Goal: Information Seeking & Learning: Learn about a topic

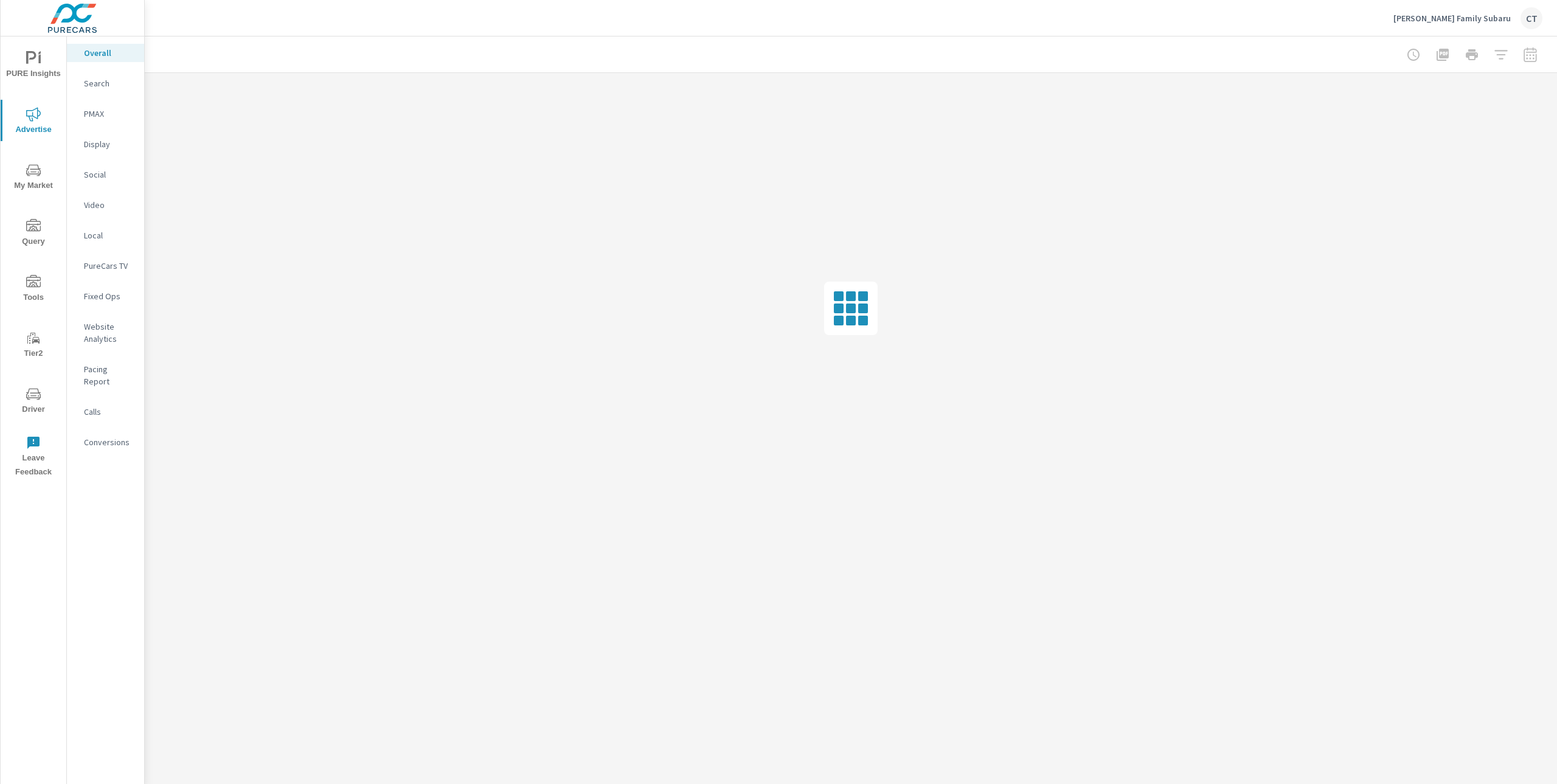
click at [80, 84] on div "Search" at bounding box center [105, 82] width 78 height 18
drag, startPoint x: 912, startPoint y: 63, endPoint x: 973, endPoint y: 39, distance: 65.6
click at [913, 63] on div at bounding box center [851, 54] width 1383 height 36
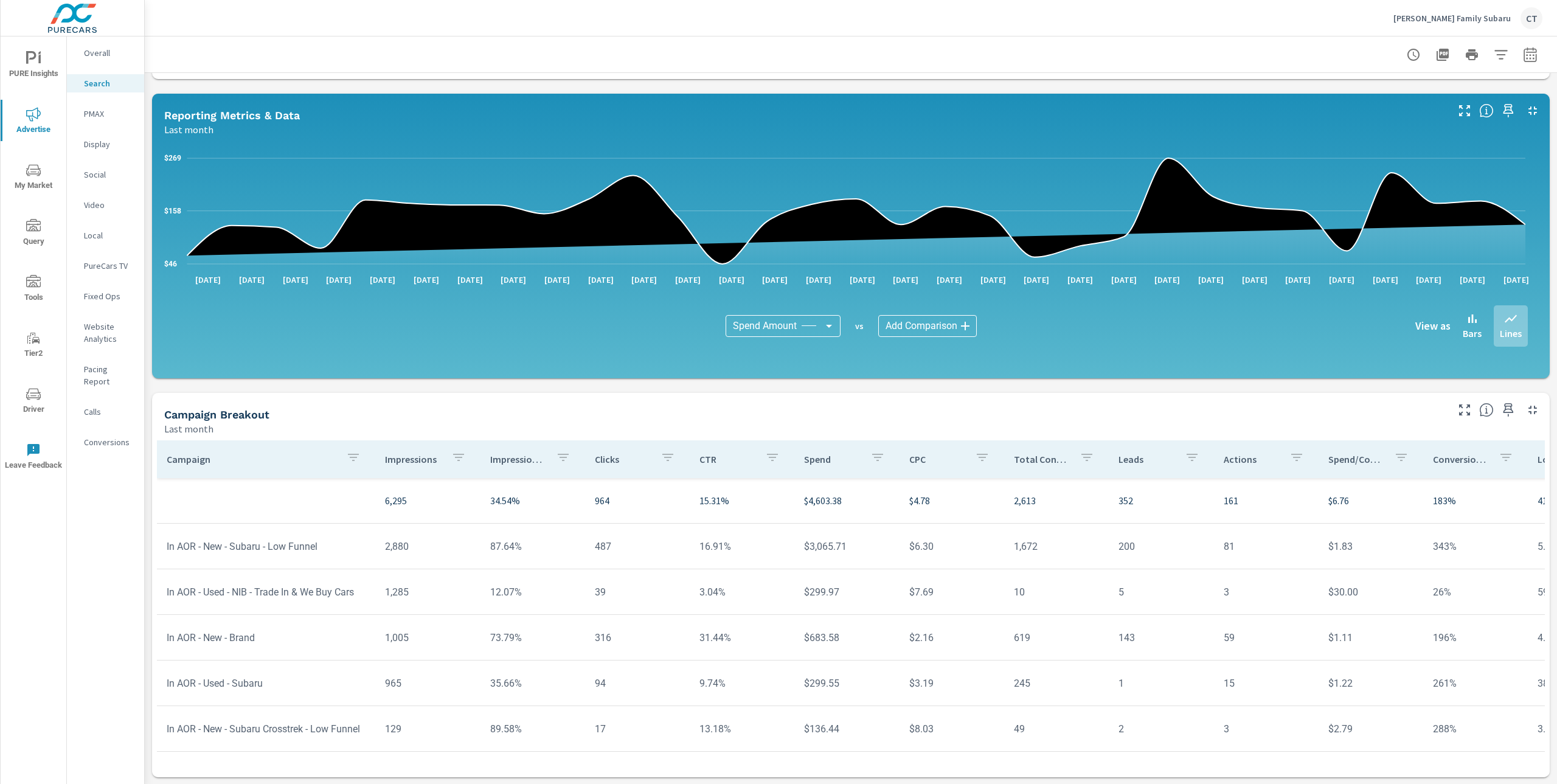
scroll to position [585, 0]
click at [522, 459] on p "Impression Share" at bounding box center [518, 458] width 56 height 12
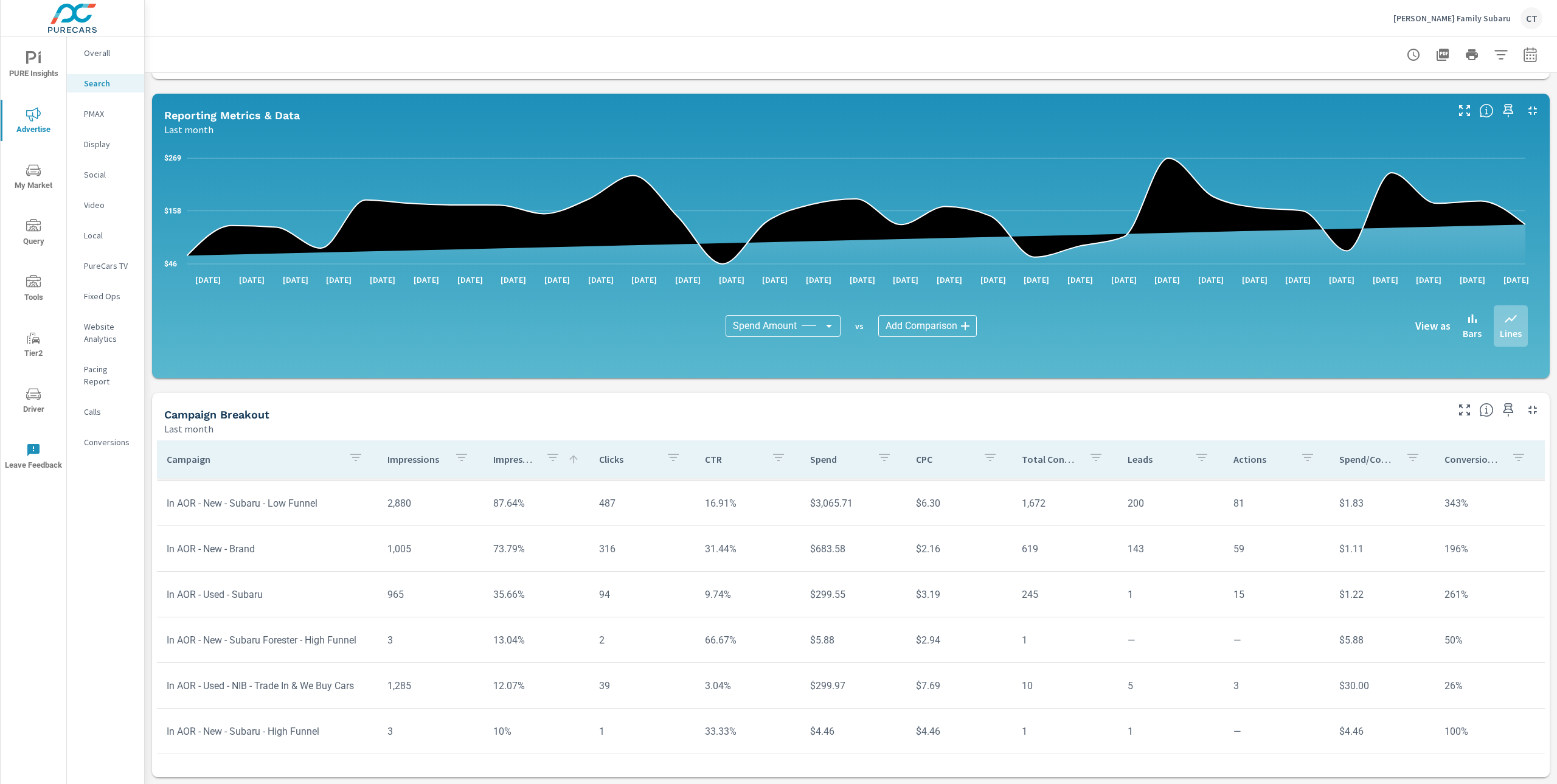
click at [1533, 51] on div at bounding box center [851, 54] width 1412 height 36
click at [1522, 51] on icon "button" at bounding box center [1530, 55] width 15 height 15
select select "Last month"
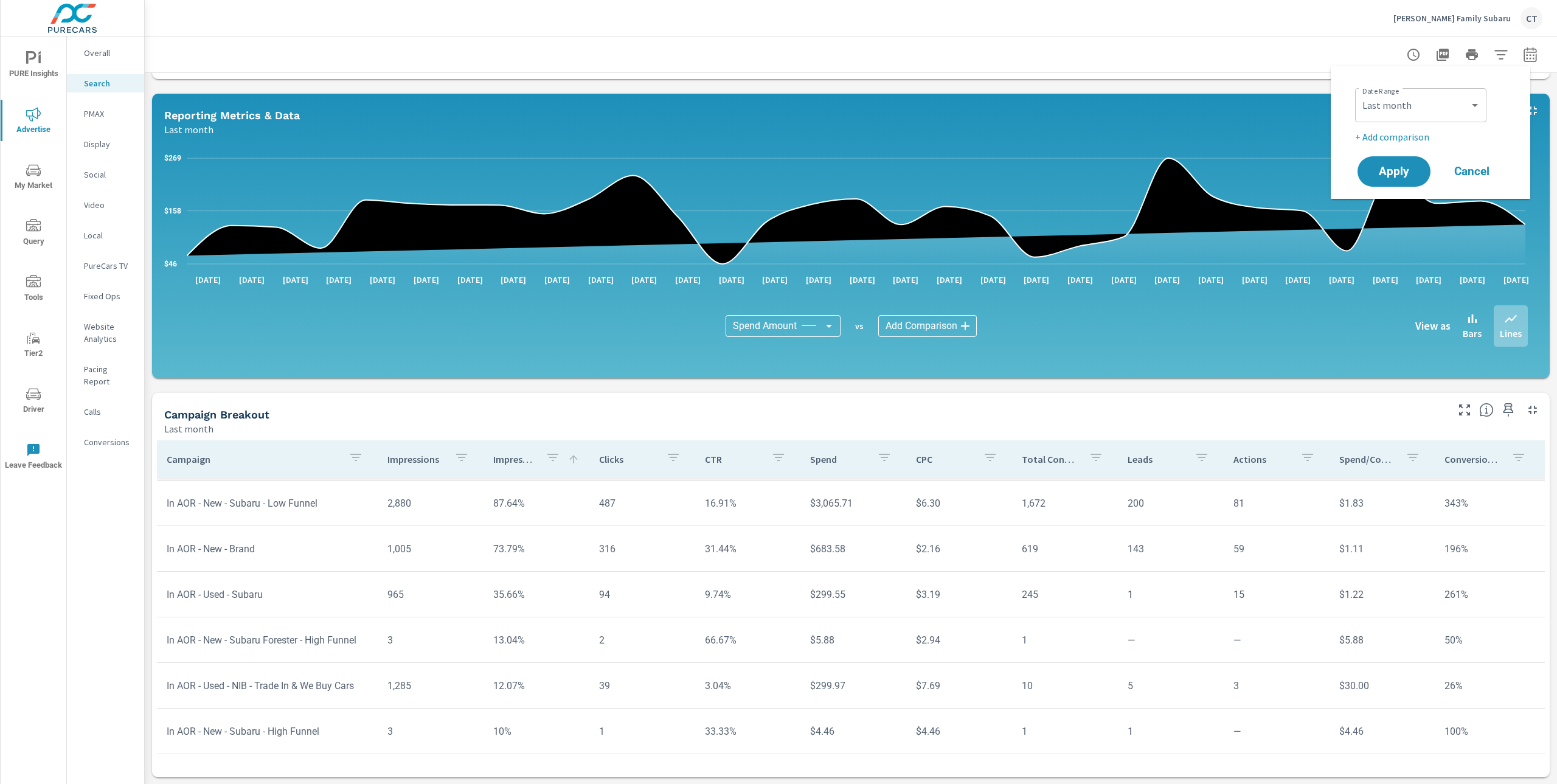
click at [1425, 133] on p "+ Add comparison" at bounding box center [1433, 137] width 155 height 15
select select "Previous period"
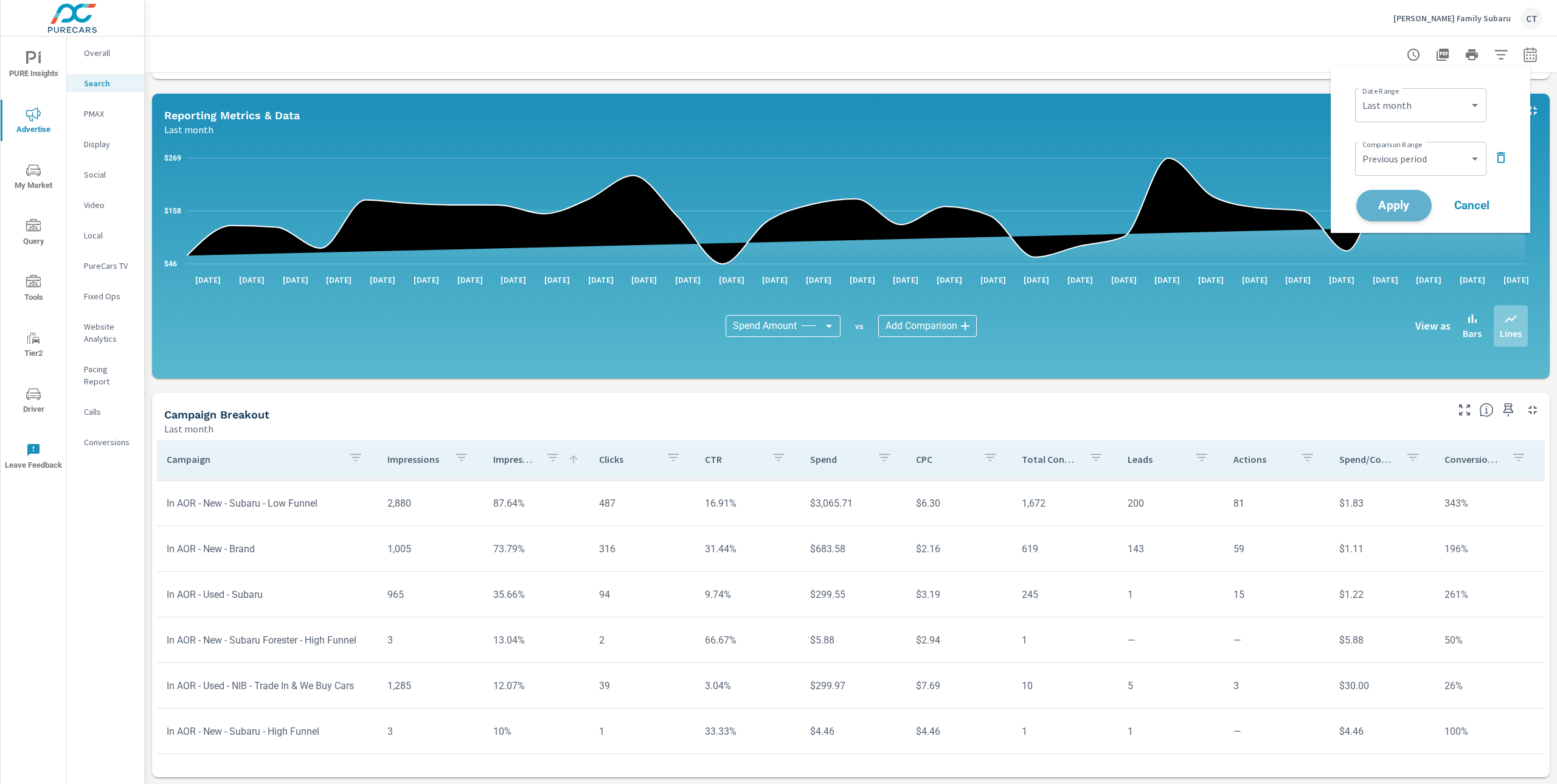
click at [1404, 197] on button "Apply" at bounding box center [1393, 206] width 76 height 32
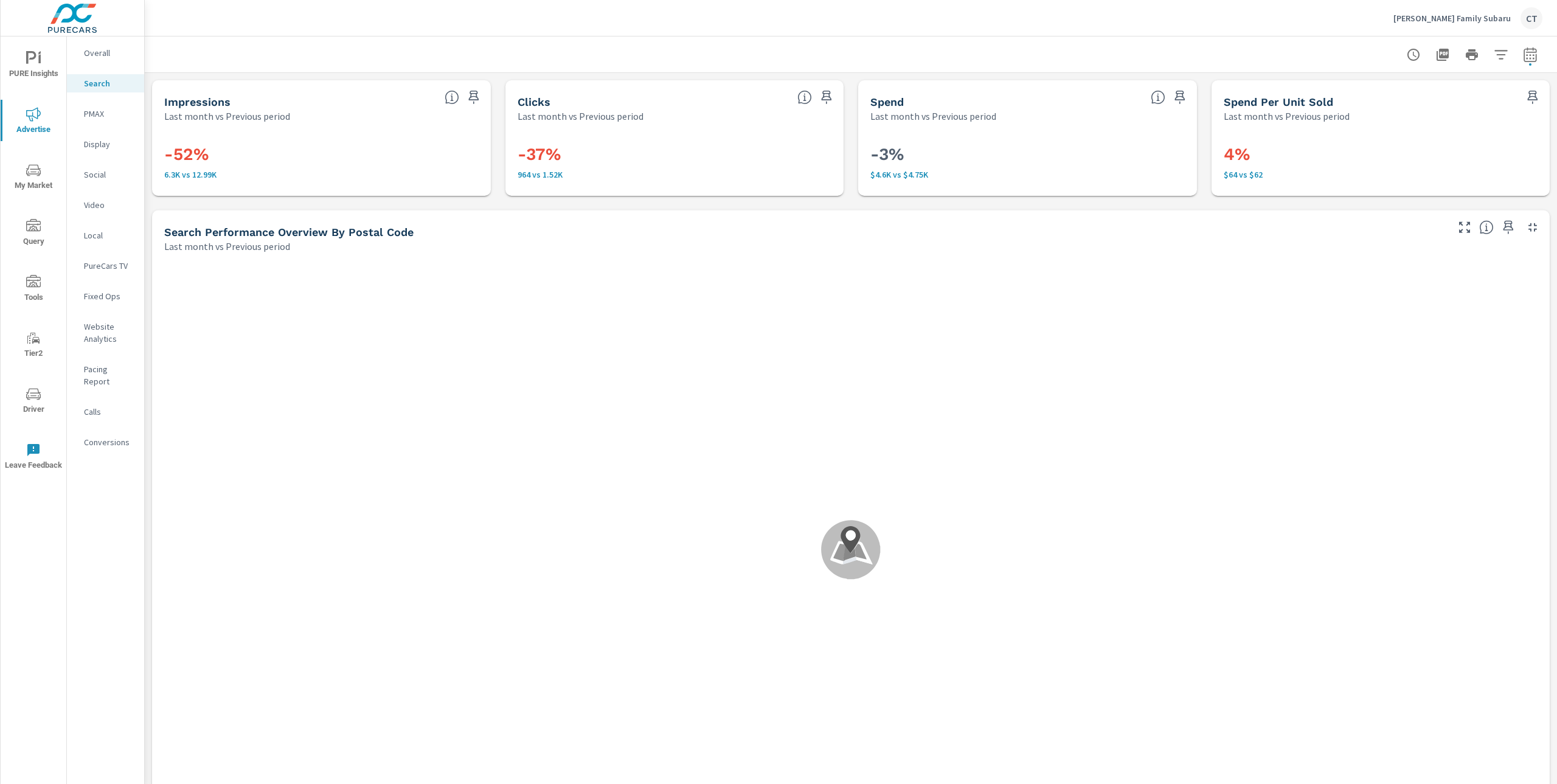
scroll to position [58, 0]
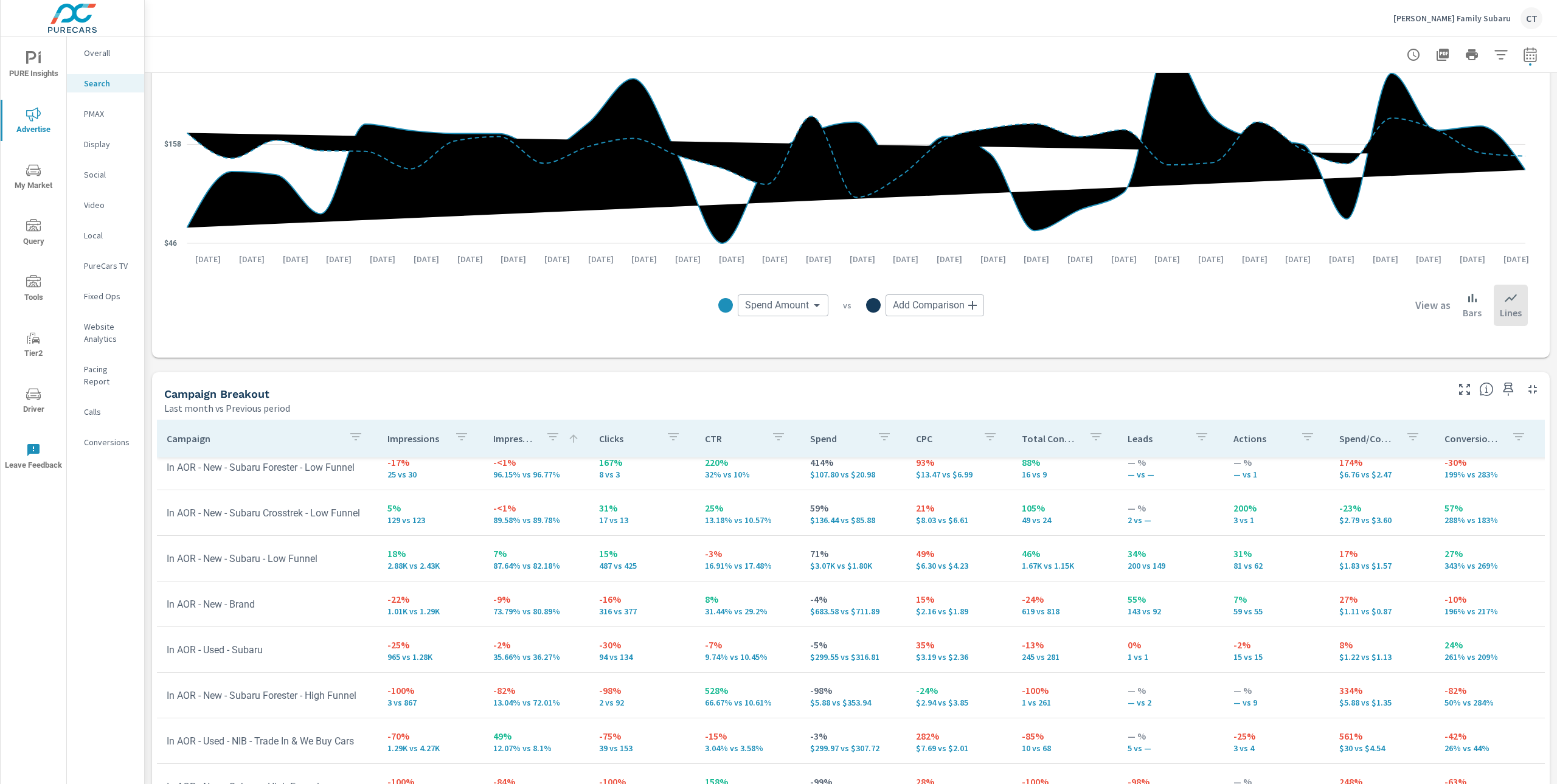
scroll to position [980, 0]
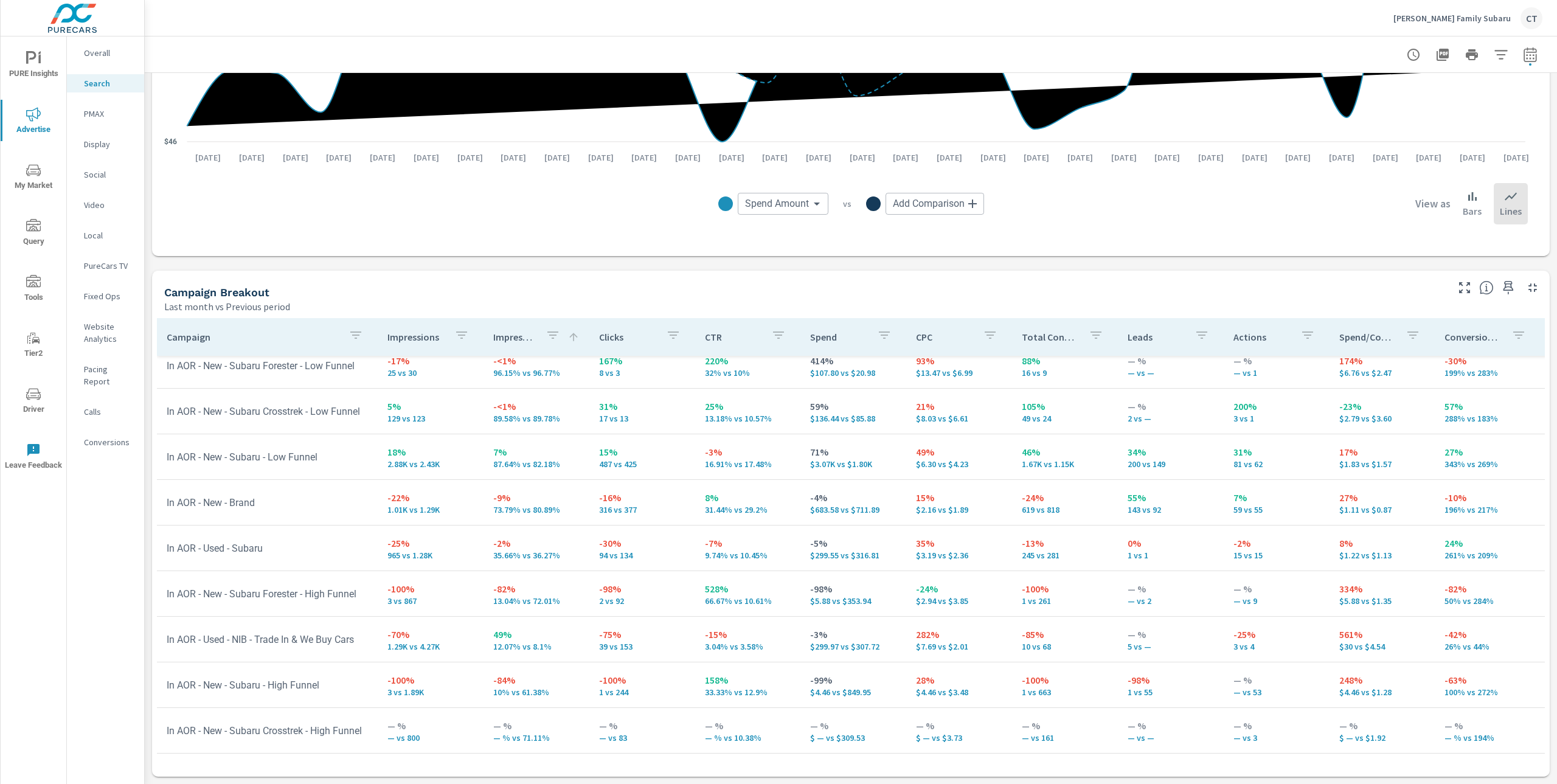
drag, startPoint x: 1446, startPoint y: 271, endPoint x: 1452, endPoint y: 289, distance: 19.0
click at [1449, 272] on div at bounding box center [1499, 283] width 100 height 27
click at [1457, 297] on div "Campaign Breakout Last month vs Previous period" at bounding box center [850, 291] width 1397 height 42
click at [1457, 295] on icon "button" at bounding box center [1464, 288] width 15 height 15
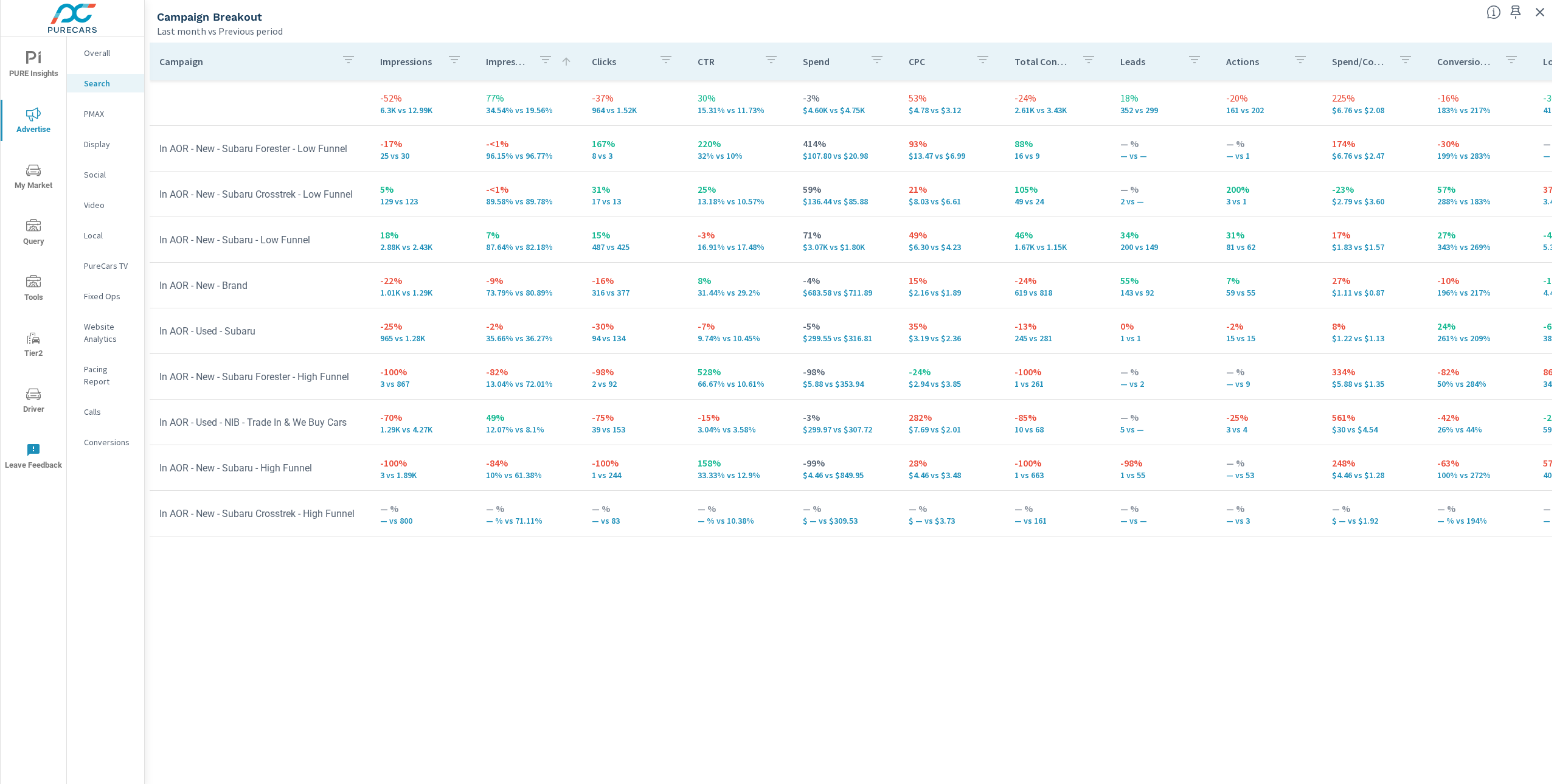
click at [817, 62] on p "Spend" at bounding box center [831, 61] width 57 height 12
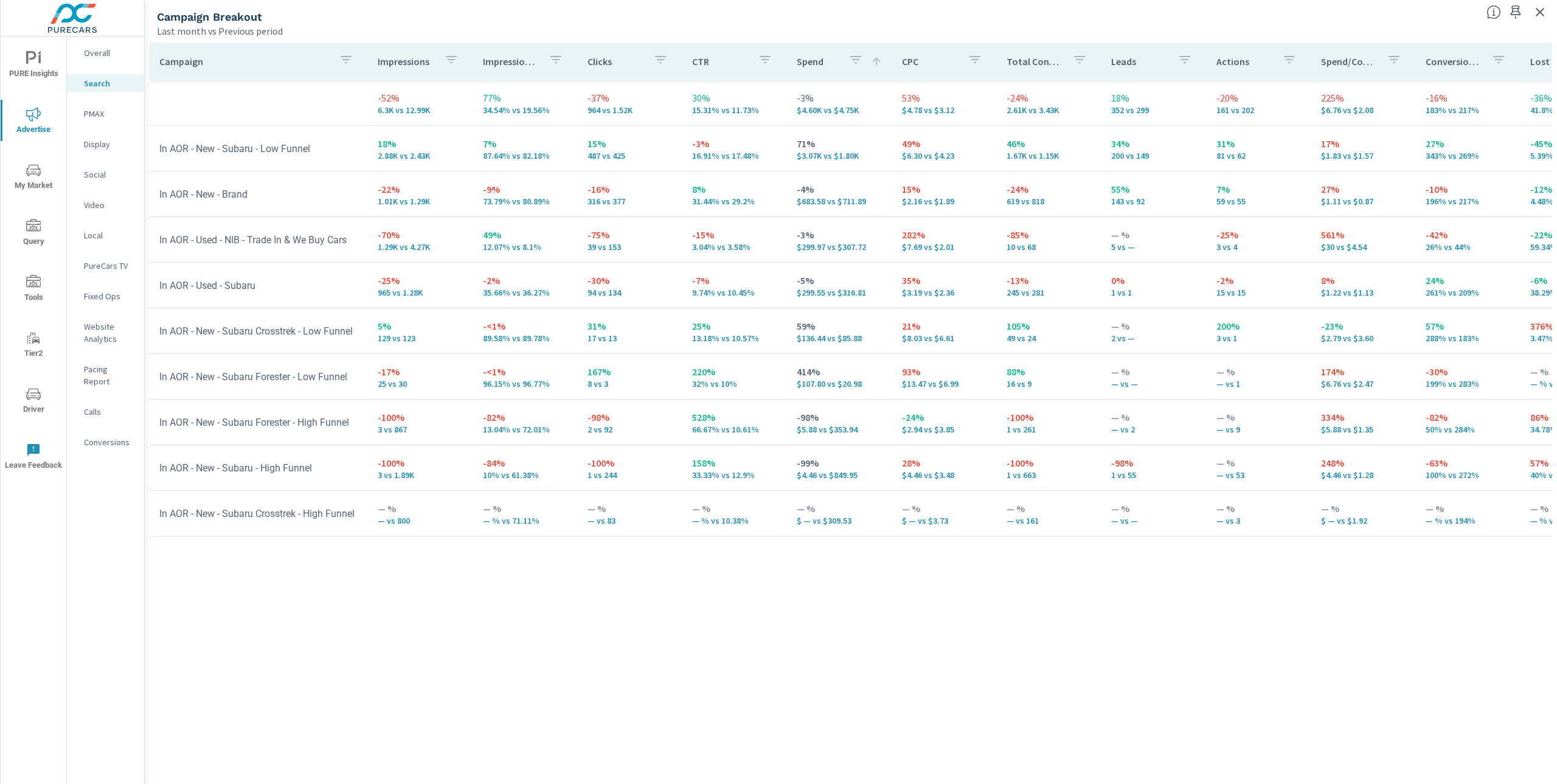
click at [762, 466] on p "158%" at bounding box center [734, 463] width 85 height 15
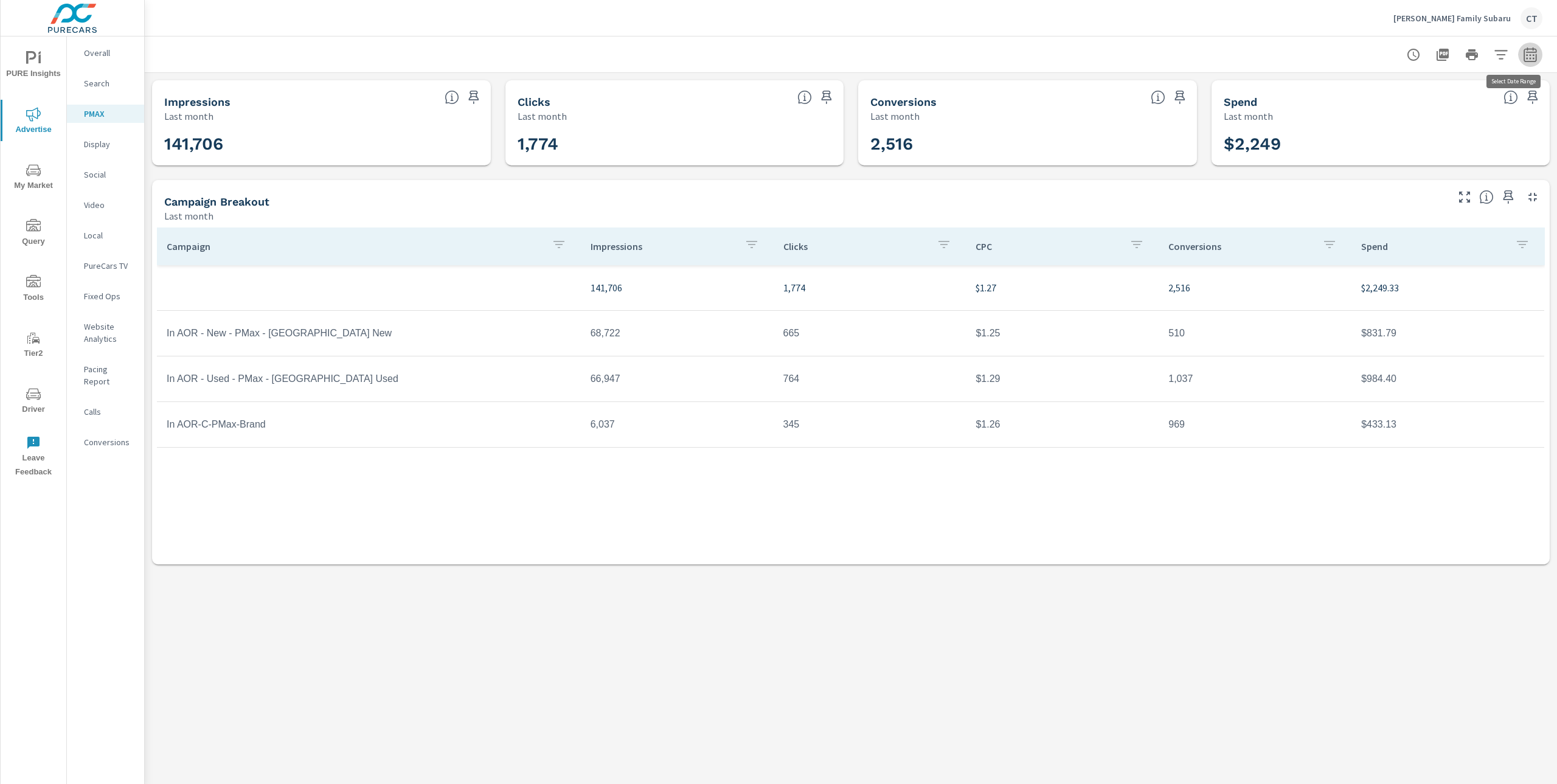
click at [1520, 51] on button "button" at bounding box center [1530, 54] width 24 height 24
select select "Last month"
click at [1439, 143] on p "+ Add comparison" at bounding box center [1445, 137] width 155 height 15
select select "Previous period"
click at [1409, 215] on button "Apply" at bounding box center [1405, 206] width 76 height 32
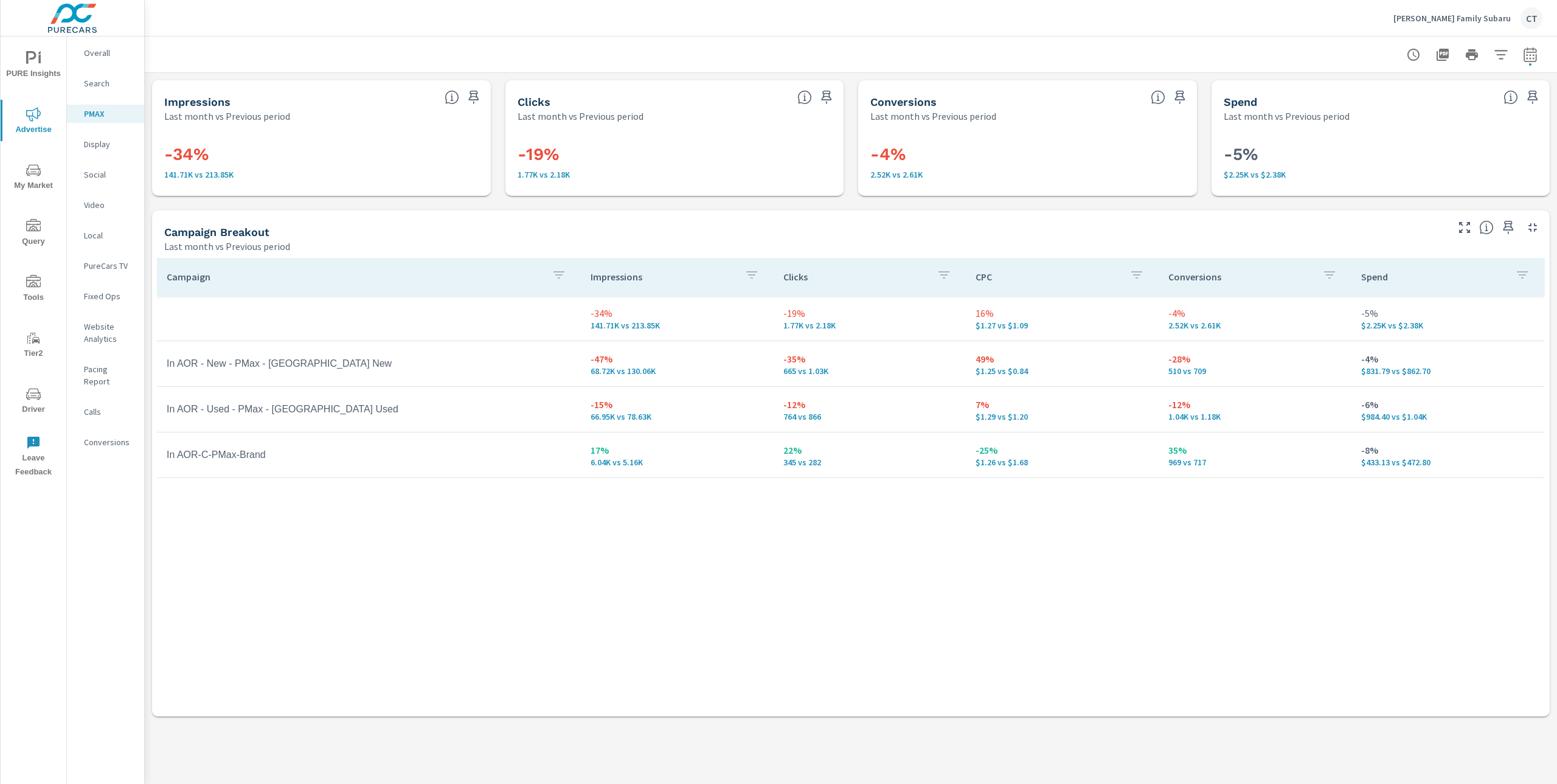
click at [581, 574] on div "Campaign Impressions Clicks CPC Conversions Spend -34% 141.71K vs 213.85K -19% …" at bounding box center [851, 475] width 1388 height 435
drag, startPoint x: 304, startPoint y: 414, endPoint x: 159, endPoint y: 409, distance: 145.1
click at [159, 409] on td "In AOR - Used - PMax - [GEOGRAPHIC_DATA] Used" at bounding box center [369, 409] width 424 height 30
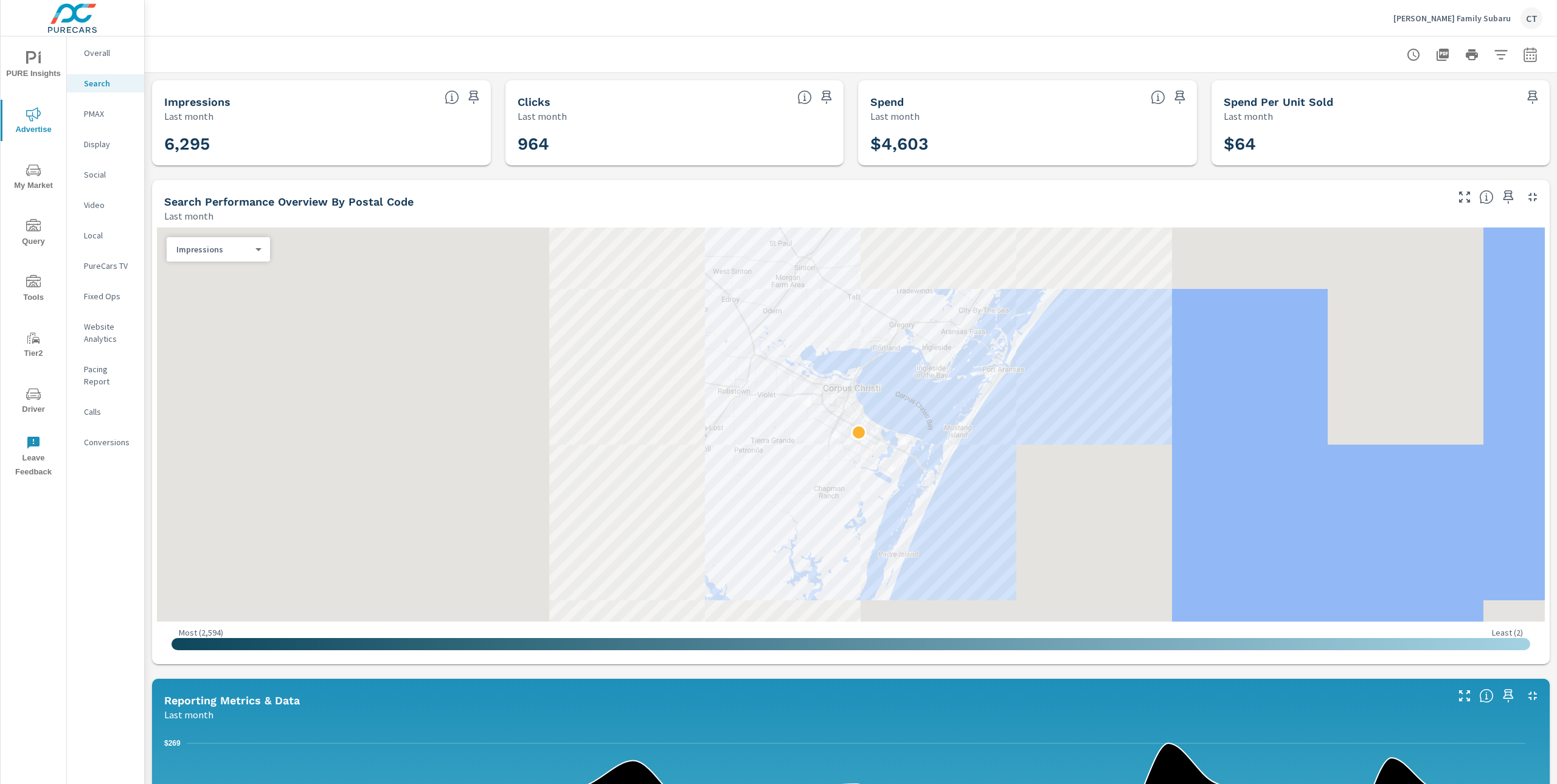
click at [1529, 57] on button "button" at bounding box center [1530, 54] width 24 height 24
select select "Last month"
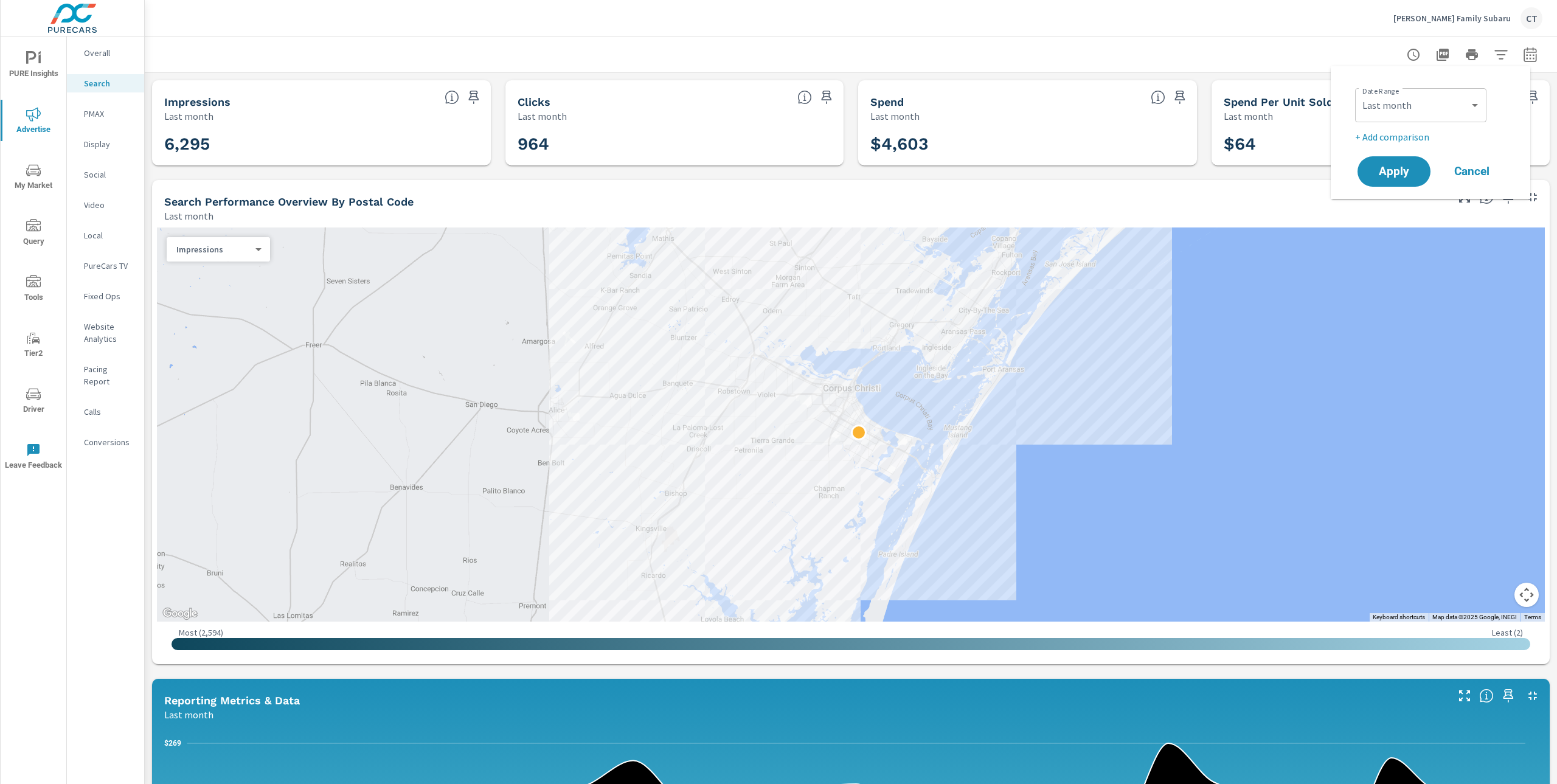
drag, startPoint x: 905, startPoint y: 65, endPoint x: 910, endPoint y: 68, distance: 5.8
click at [908, 65] on div at bounding box center [851, 54] width 1383 height 36
click at [19, 63] on span "PURE Insights" at bounding box center [34, 66] width 58 height 30
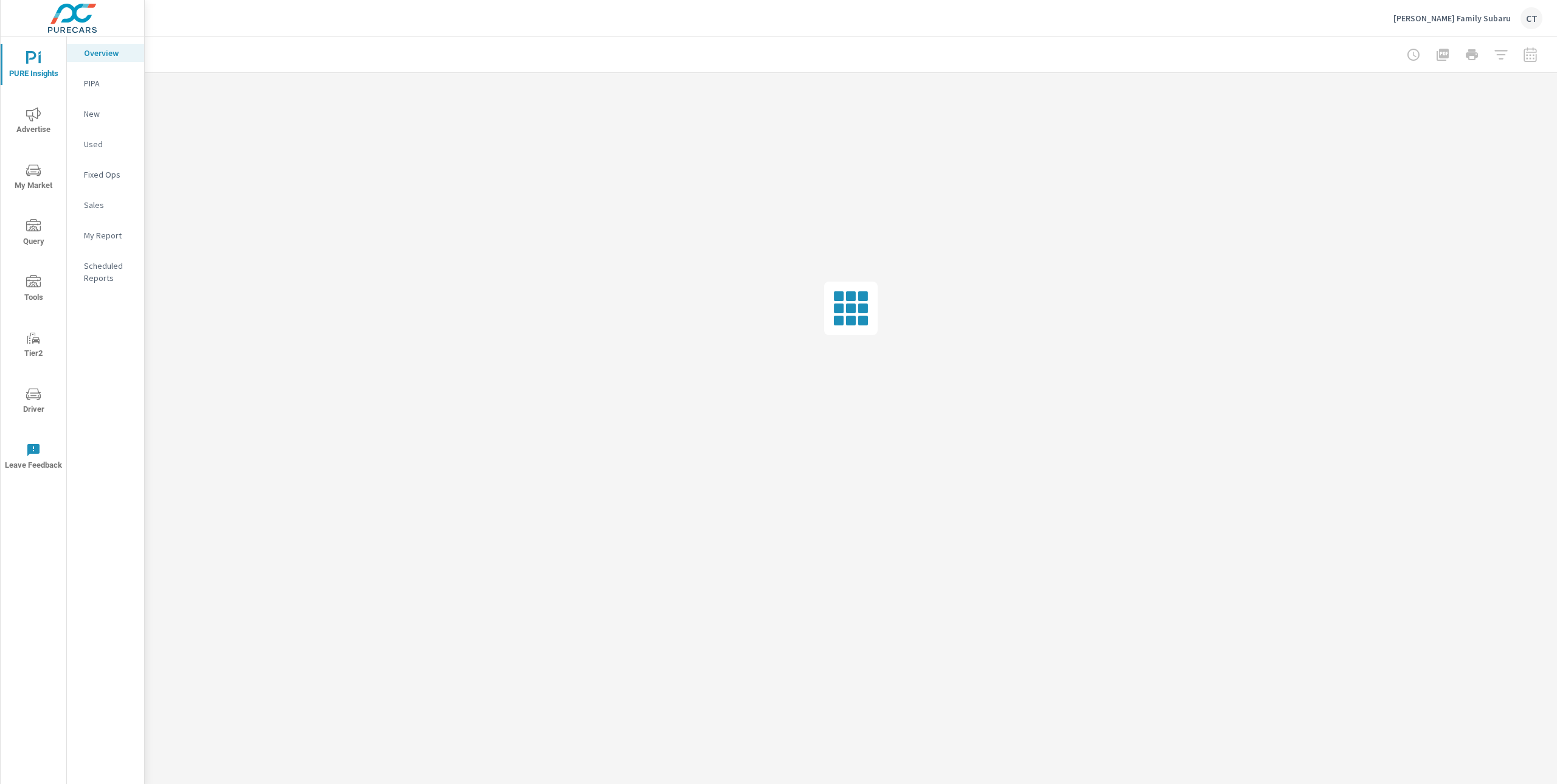
click at [98, 237] on p "My Report" at bounding box center [109, 235] width 51 height 12
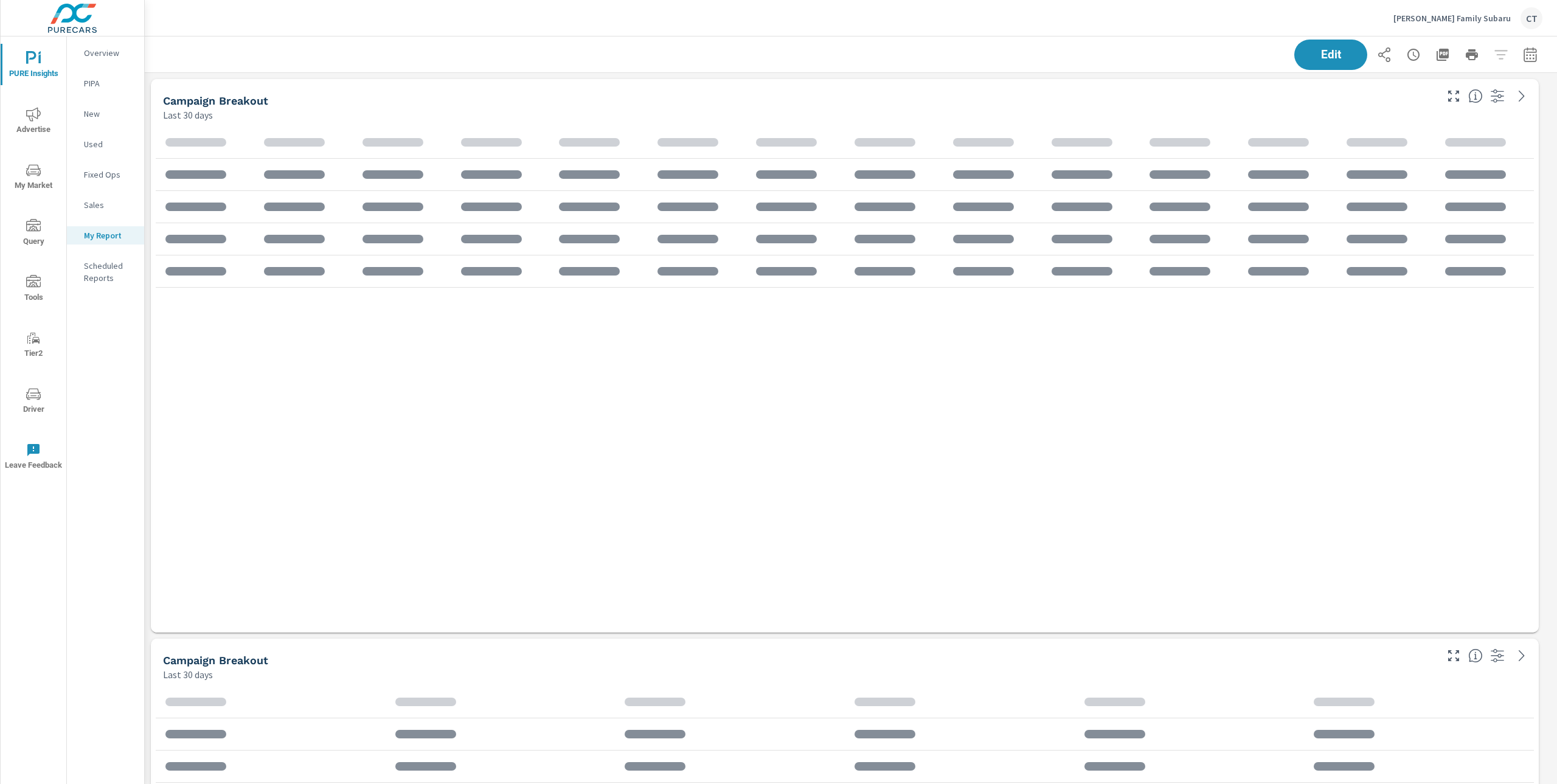
scroll to position [2269, 1425]
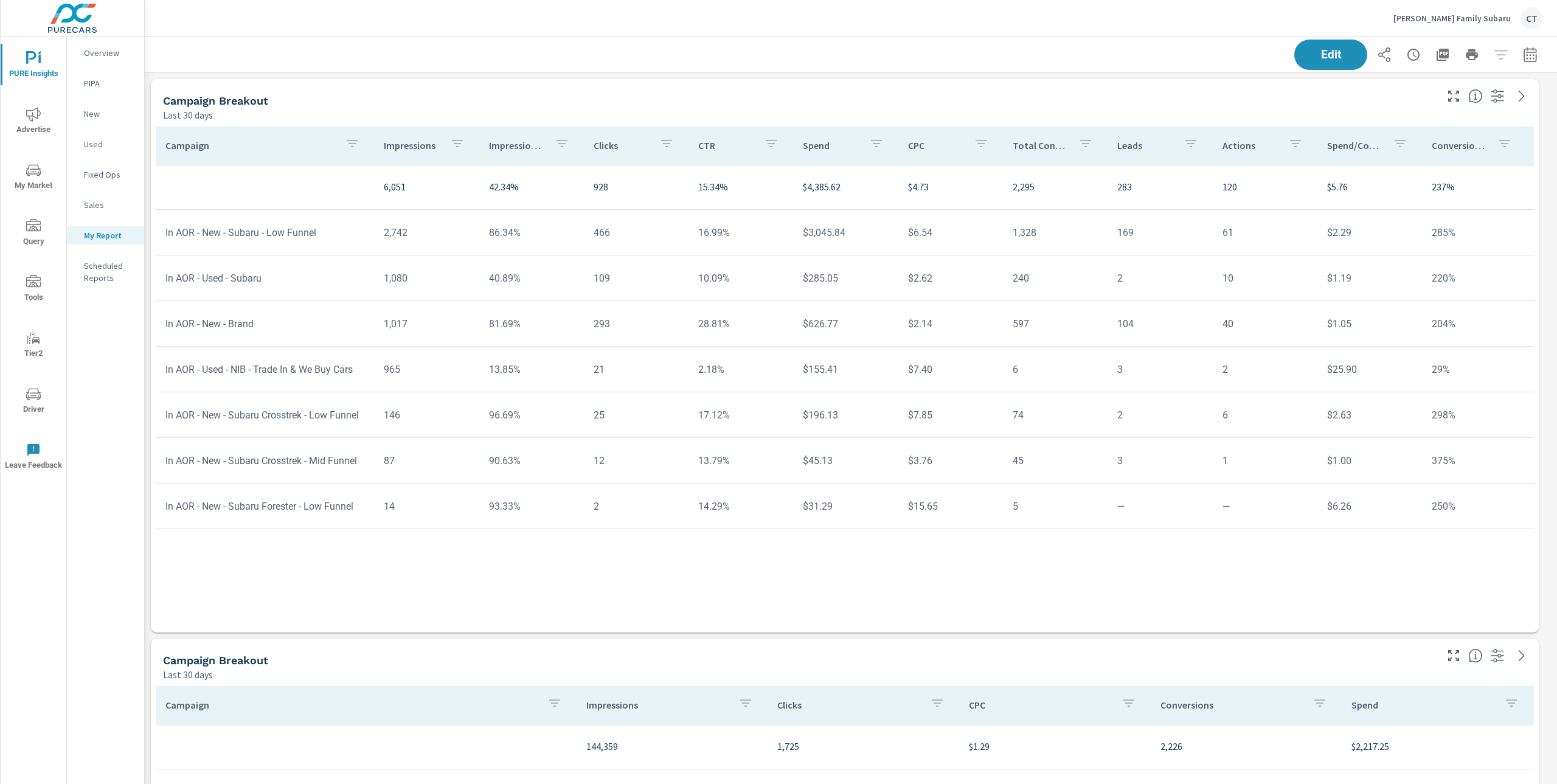
click at [1523, 50] on icon "button" at bounding box center [1530, 55] width 15 height 15
click at [1434, 102] on select "Custom Yesterday Last week Last 7 days Last 14 days Last 30 days Last 45 days L…" at bounding box center [1420, 105] width 122 height 24
select select "Month to date"
click at [1425, 139] on p "+ Add comparison" at bounding box center [1433, 137] width 155 height 15
select select "Previous period"
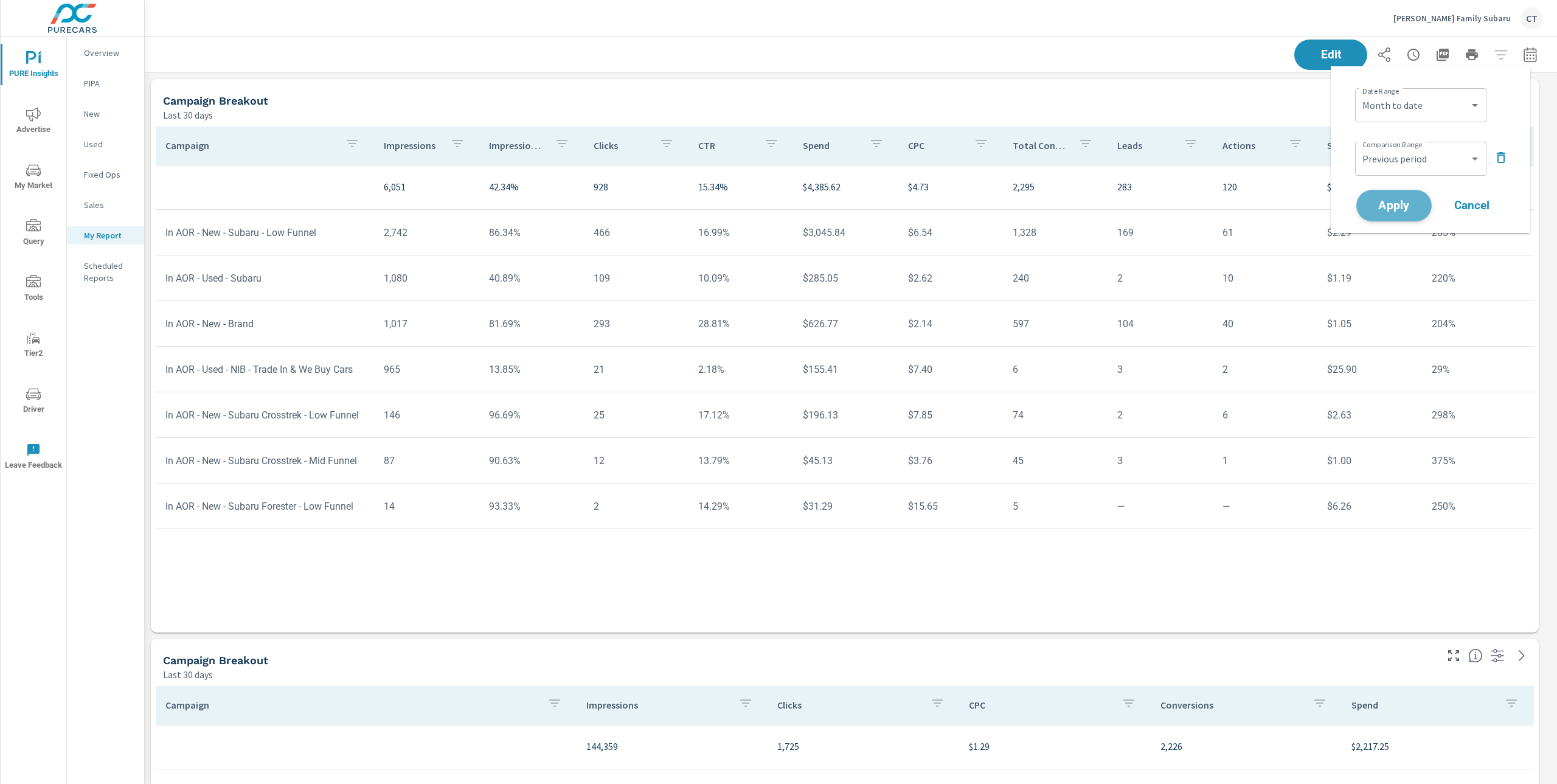
click at [1407, 204] on span "Apply" at bounding box center [1393, 206] width 50 height 11
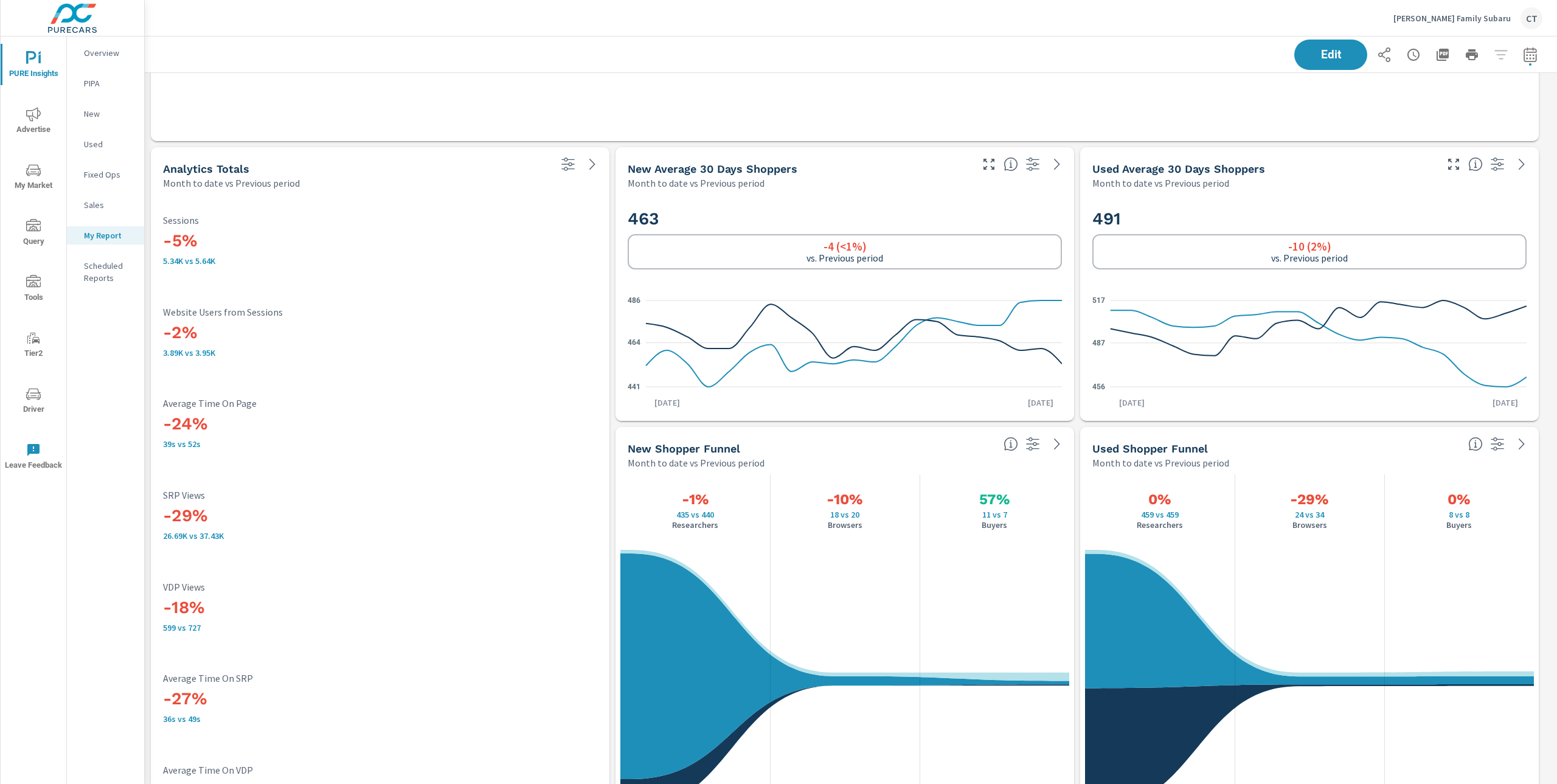
scroll to position [1532, 0]
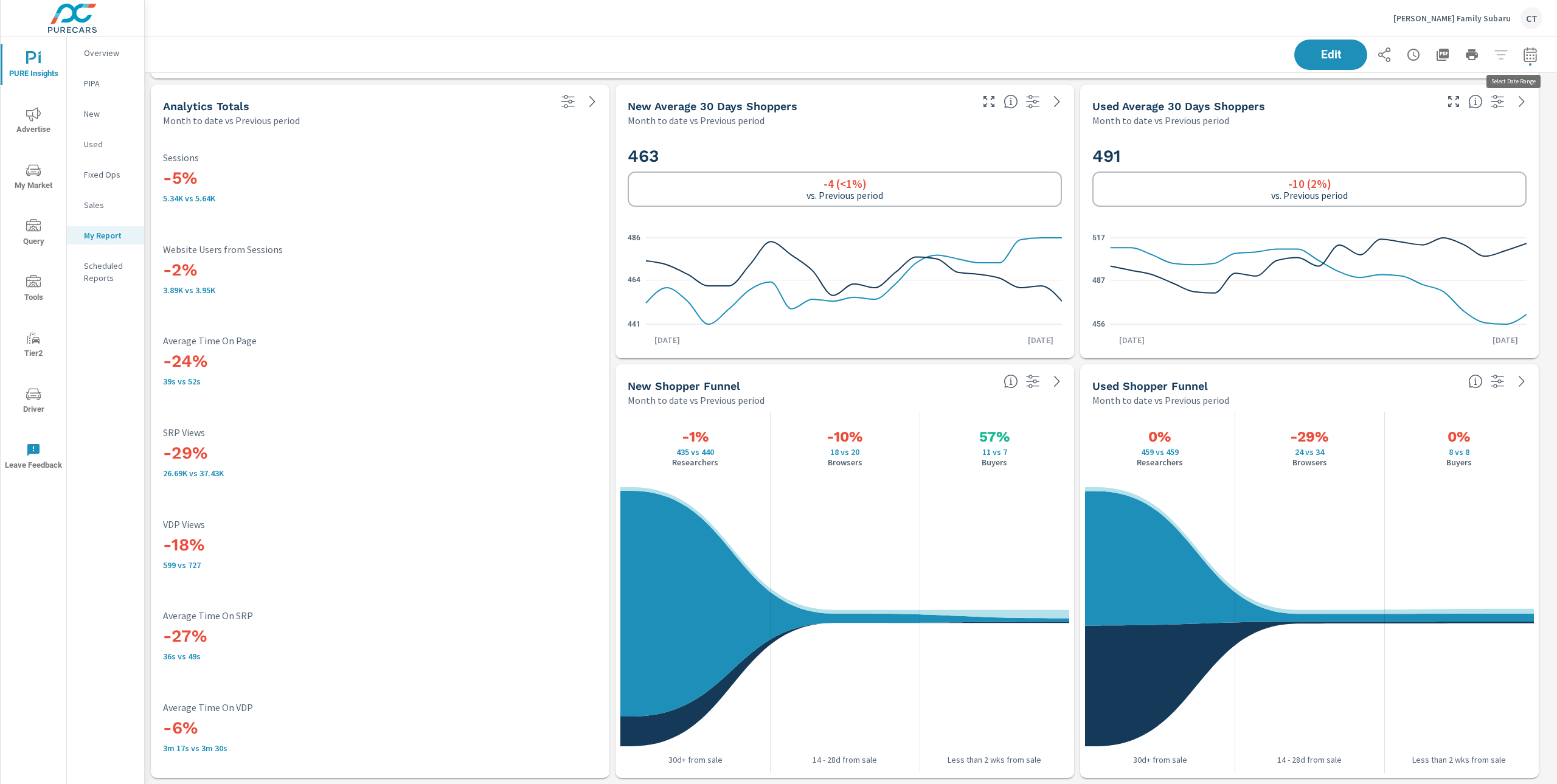
click at [1522, 50] on icon "button" at bounding box center [1530, 55] width 15 height 15
select select "Month to date"
click at [1437, 153] on select "Custom Previous period Previous month Previous year" at bounding box center [1420, 159] width 122 height 24
select select "Previous month"
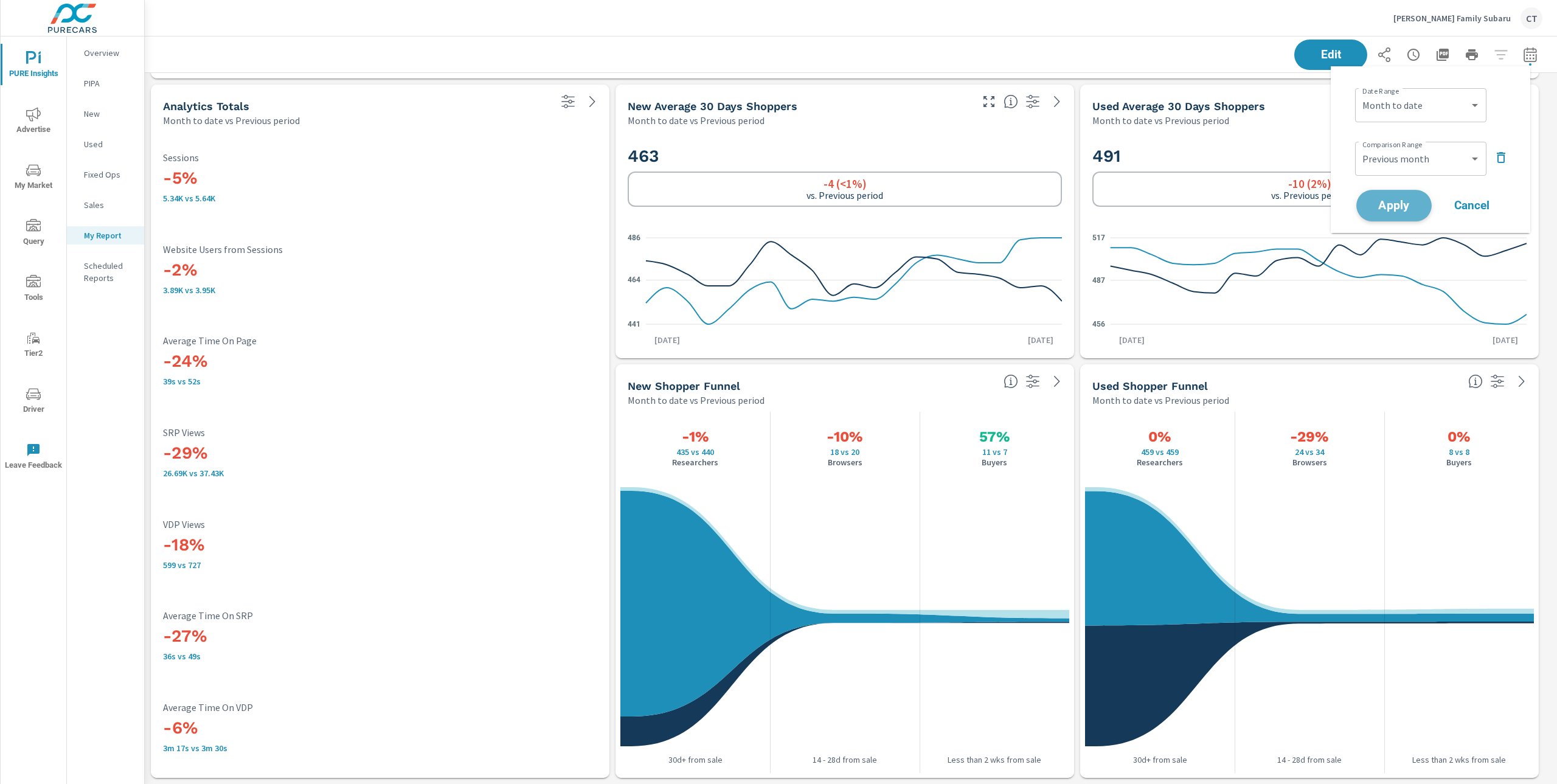
click at [1395, 204] on span "Apply" at bounding box center [1393, 206] width 50 height 11
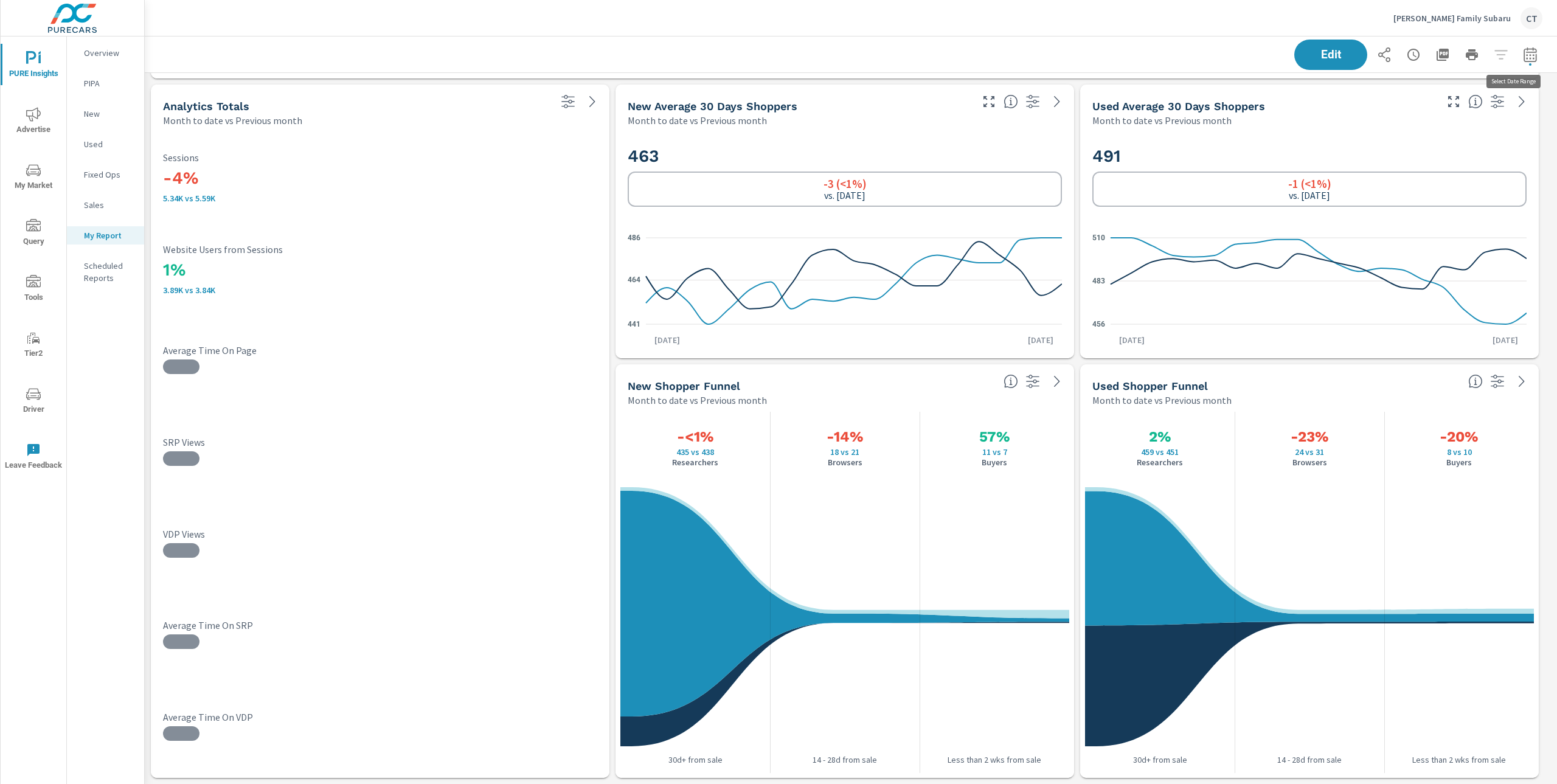
click at [1523, 54] on icon "button" at bounding box center [1530, 54] width 13 height 15
select select "Month to date"
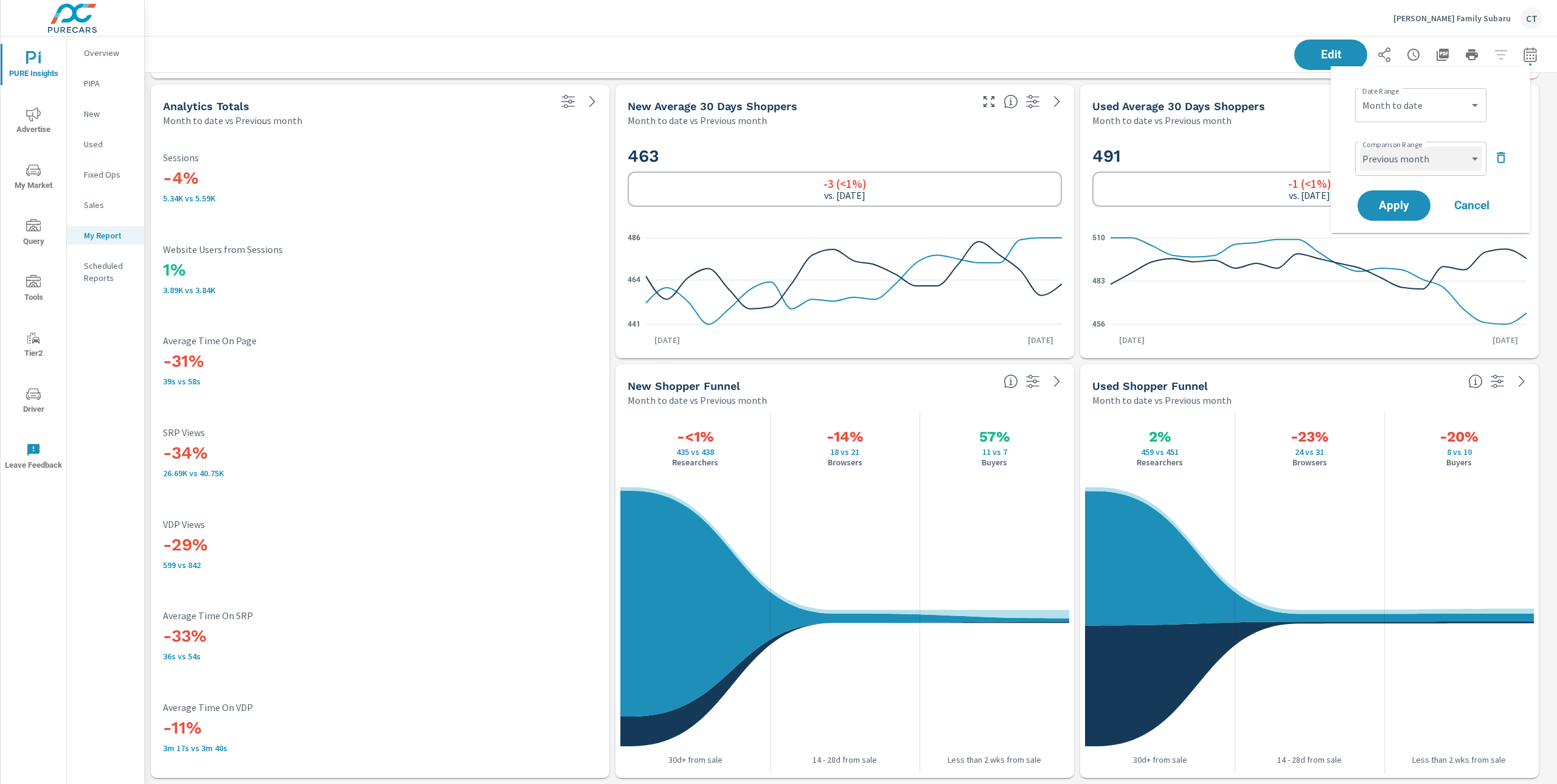
click at [1460, 166] on select "Custom Previous period Previous month Previous year" at bounding box center [1420, 159] width 122 height 24
select select "Previous year"
click at [1379, 200] on span "Apply" at bounding box center [1393, 206] width 50 height 11
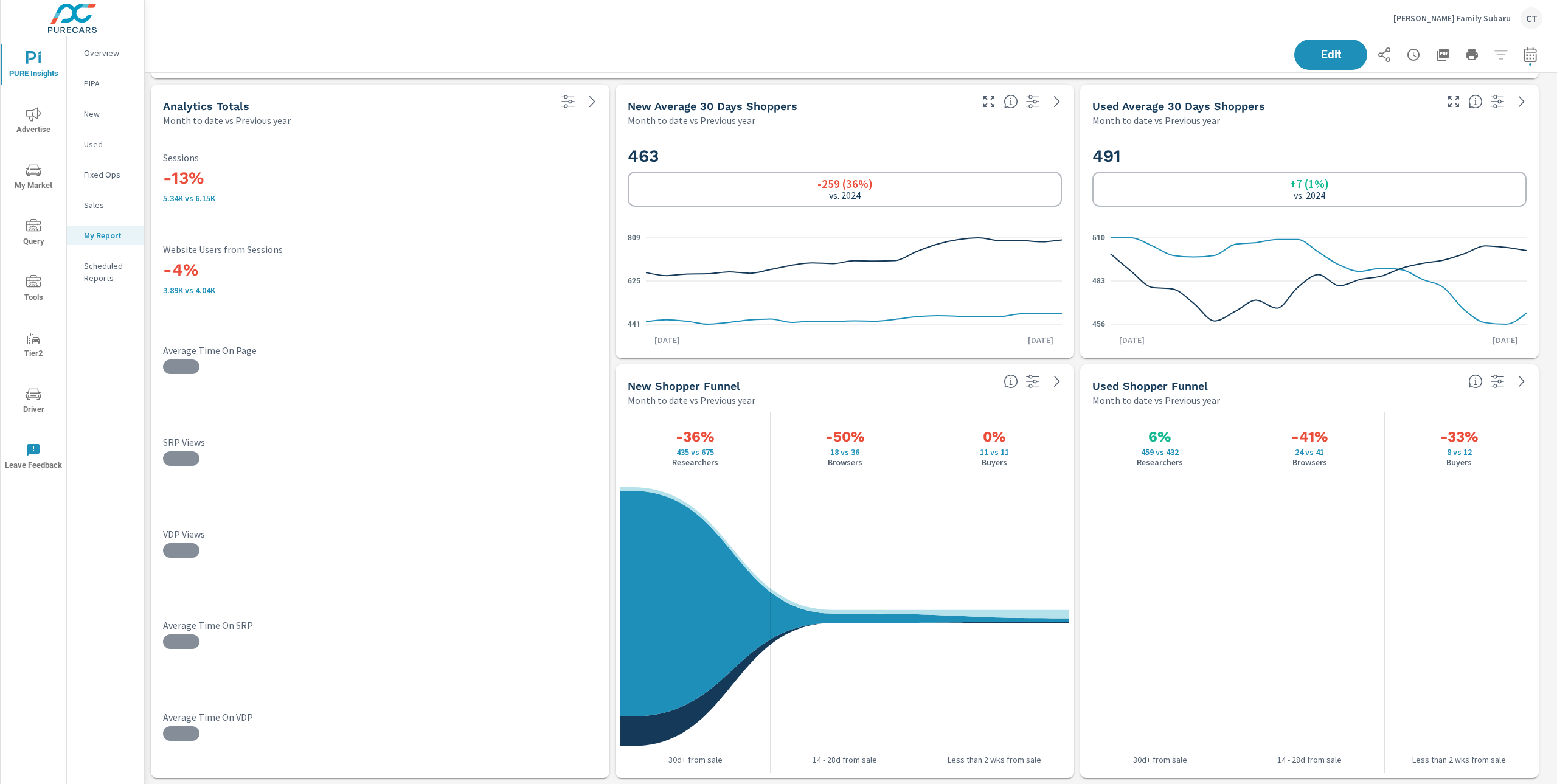
click at [1522, 52] on icon "button" at bounding box center [1530, 55] width 15 height 15
select select "Month to date"
drag, startPoint x: 1472, startPoint y: 138, endPoint x: 1460, endPoint y: 146, distance: 14.4
click at [1460, 146] on div "Comparison Range Custom Previous period Previous month Previous year ​" at bounding box center [1433, 157] width 155 height 41
click at [1456, 147] on select "Custom Previous period Previous month Previous year" at bounding box center [1420, 159] width 122 height 24
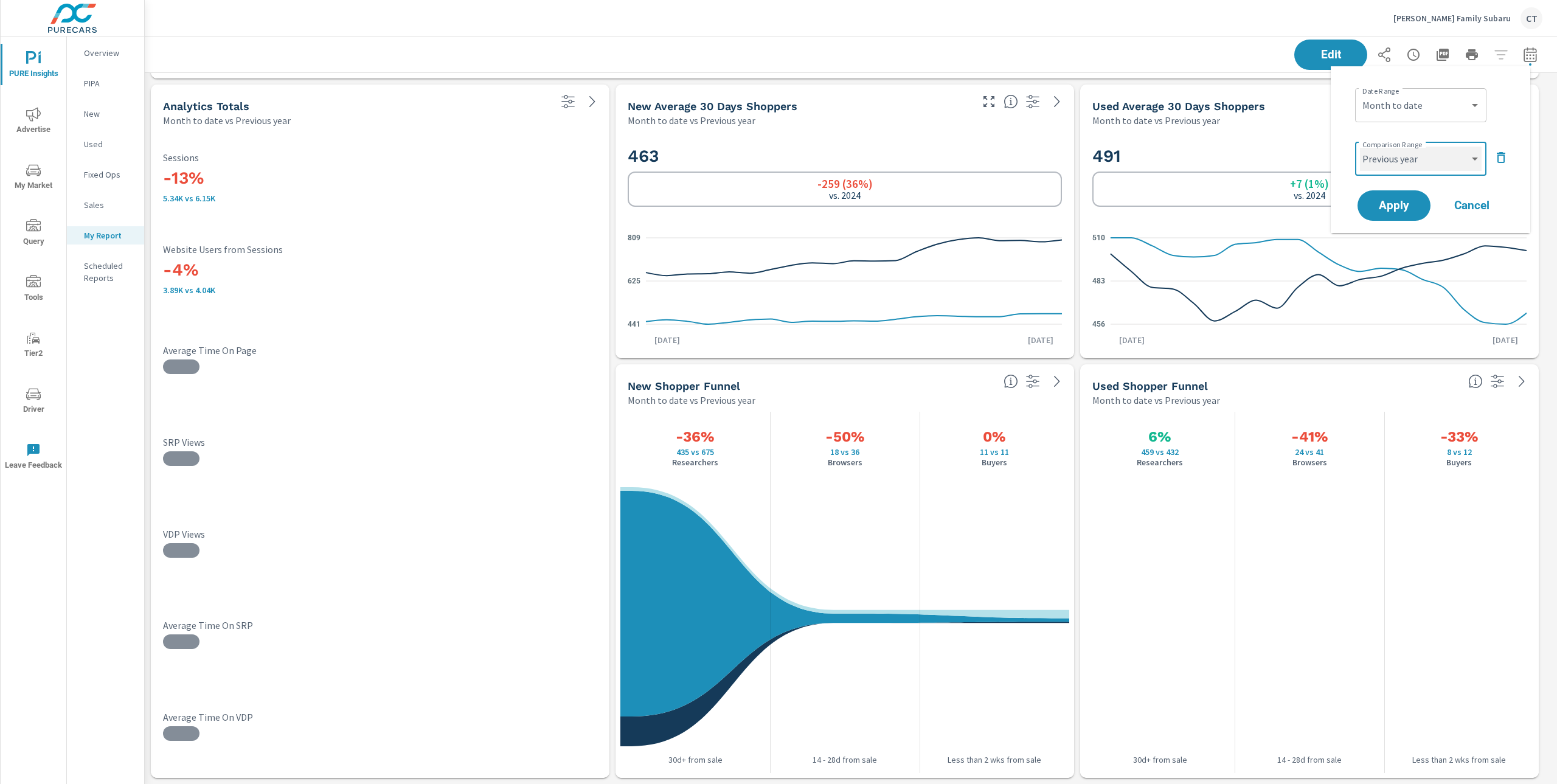
select select "Previous month"
click at [1401, 210] on span "Apply" at bounding box center [1393, 206] width 50 height 11
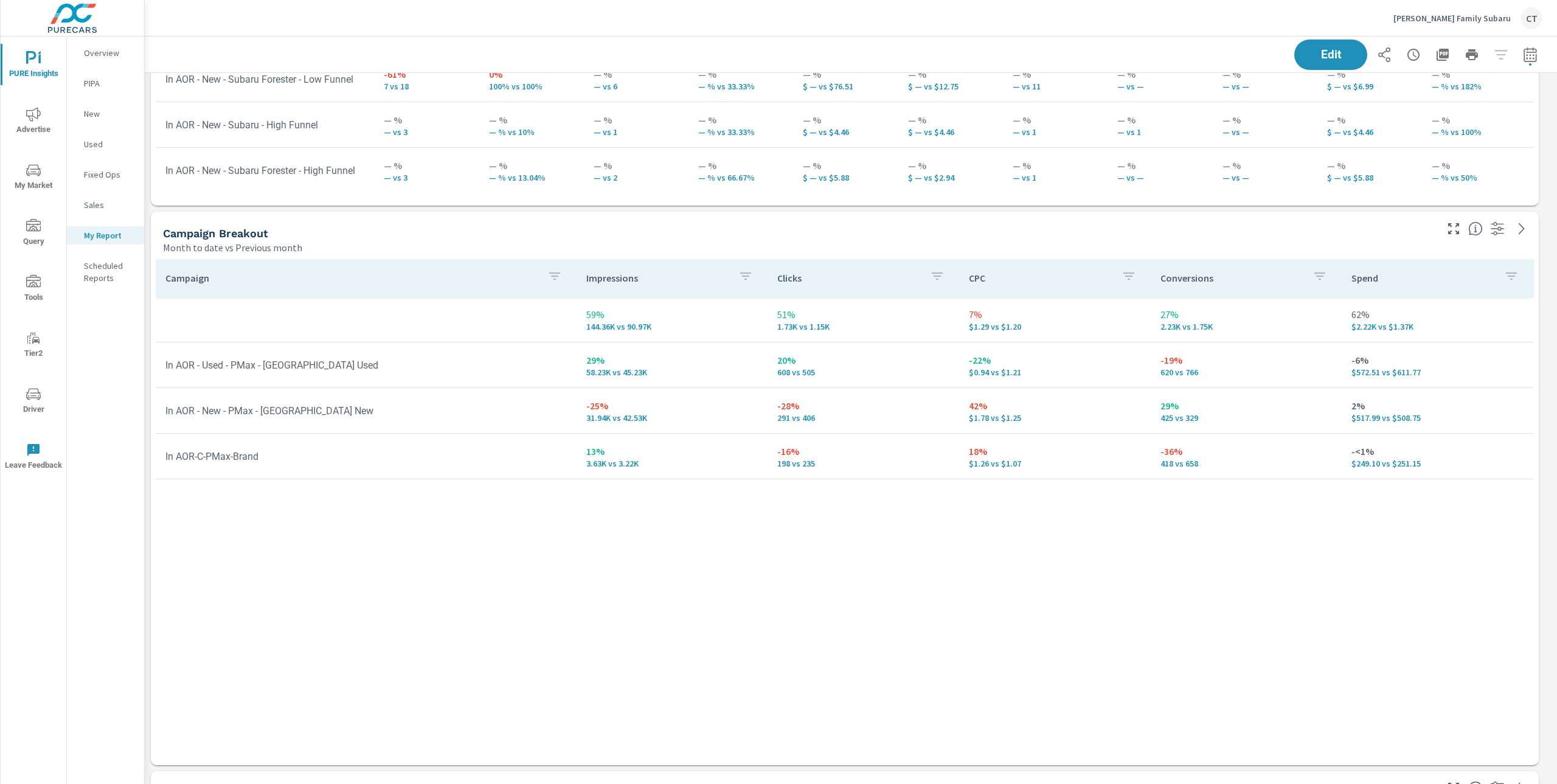
scroll to position [424, 0]
click at [604, 570] on div "Campaign Impressions Clicks CPC Conversions Spend 59% 144.36K vs 90.97K 51% 1.7…" at bounding box center [844, 503] width 1377 height 483
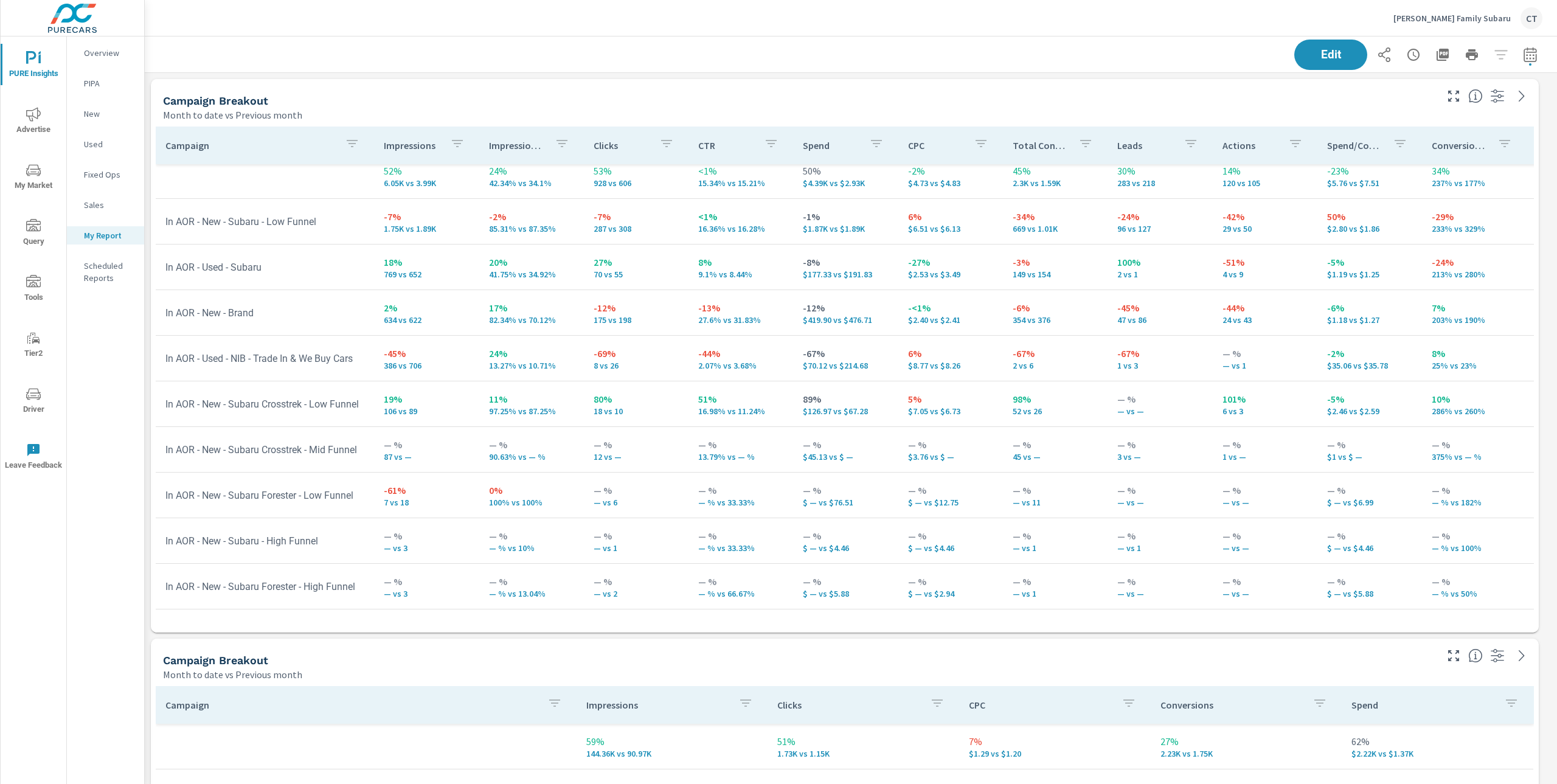
scroll to position [22, 0]
drag, startPoint x: 552, startPoint y: 400, endPoint x: 499, endPoint y: 403, distance: 53.1
click at [488, 406] on p "97.25% vs 87.25%" at bounding box center [531, 411] width 85 height 9
click at [512, 408] on td "11% 97.25% vs 87.25%" at bounding box center [531, 403] width 105 height 44
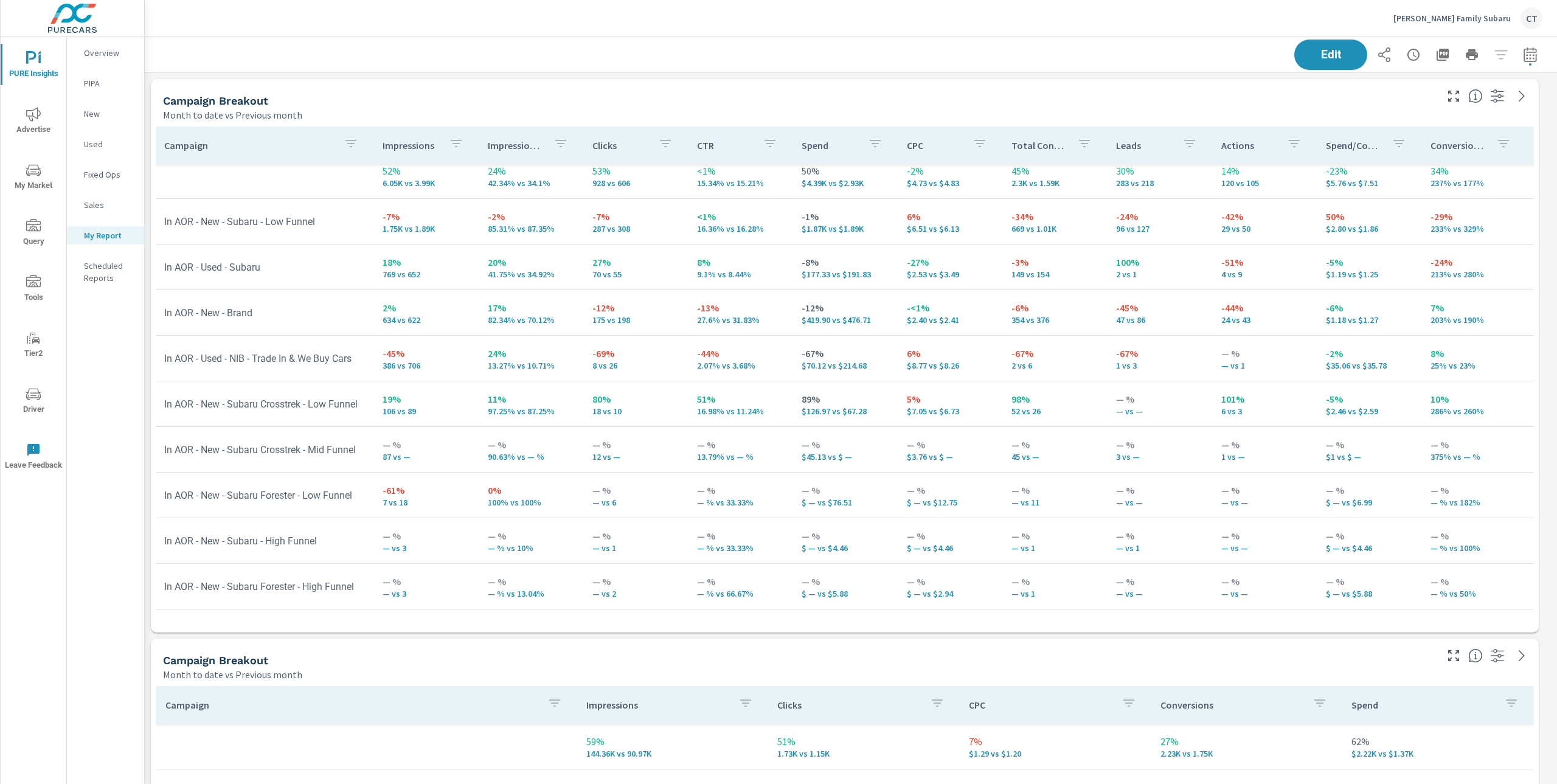
click at [1127, 80] on div "Campaign Breakout Month to date vs Previous month" at bounding box center [794, 100] width 1288 height 43
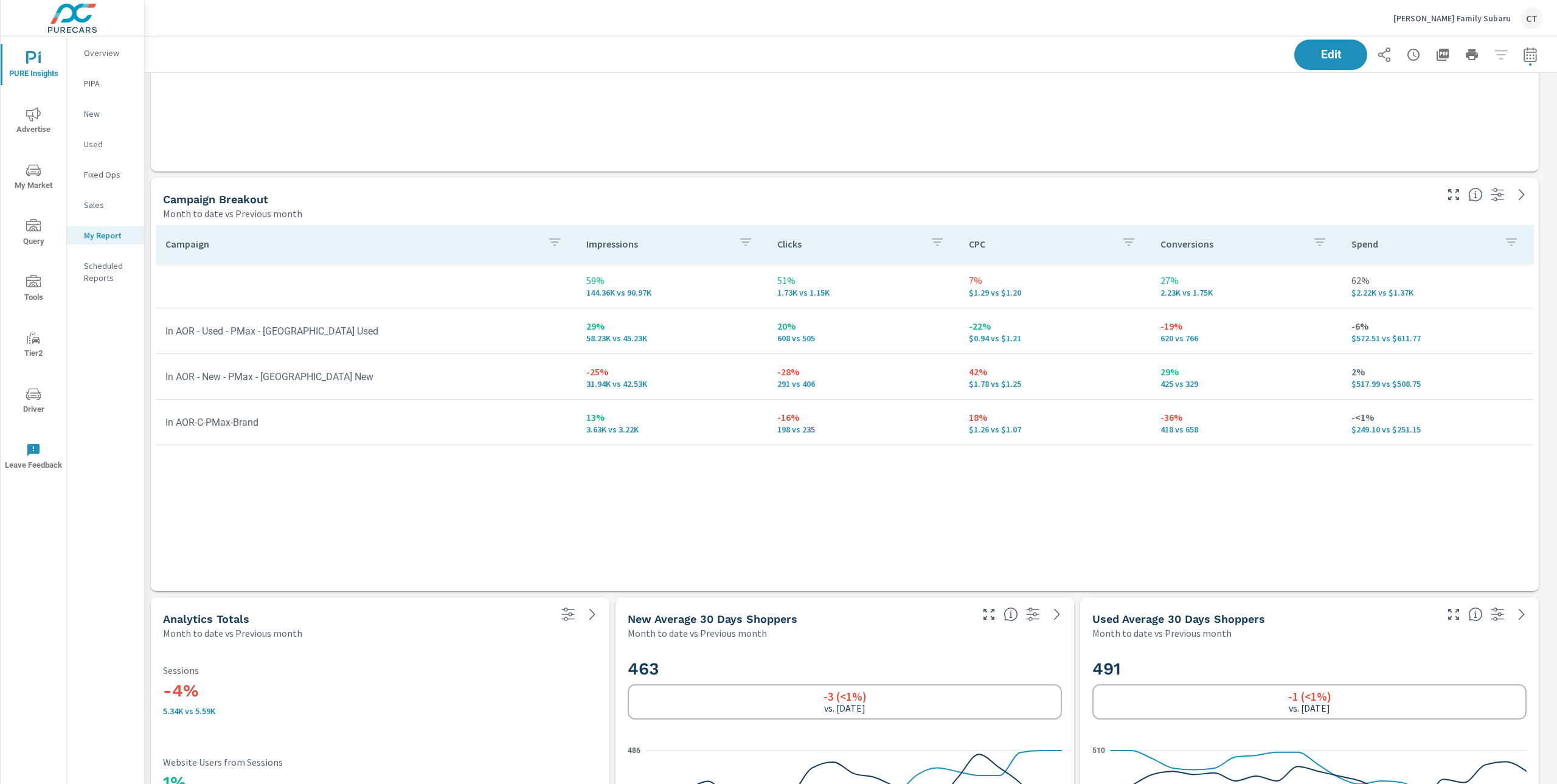
scroll to position [1532, 0]
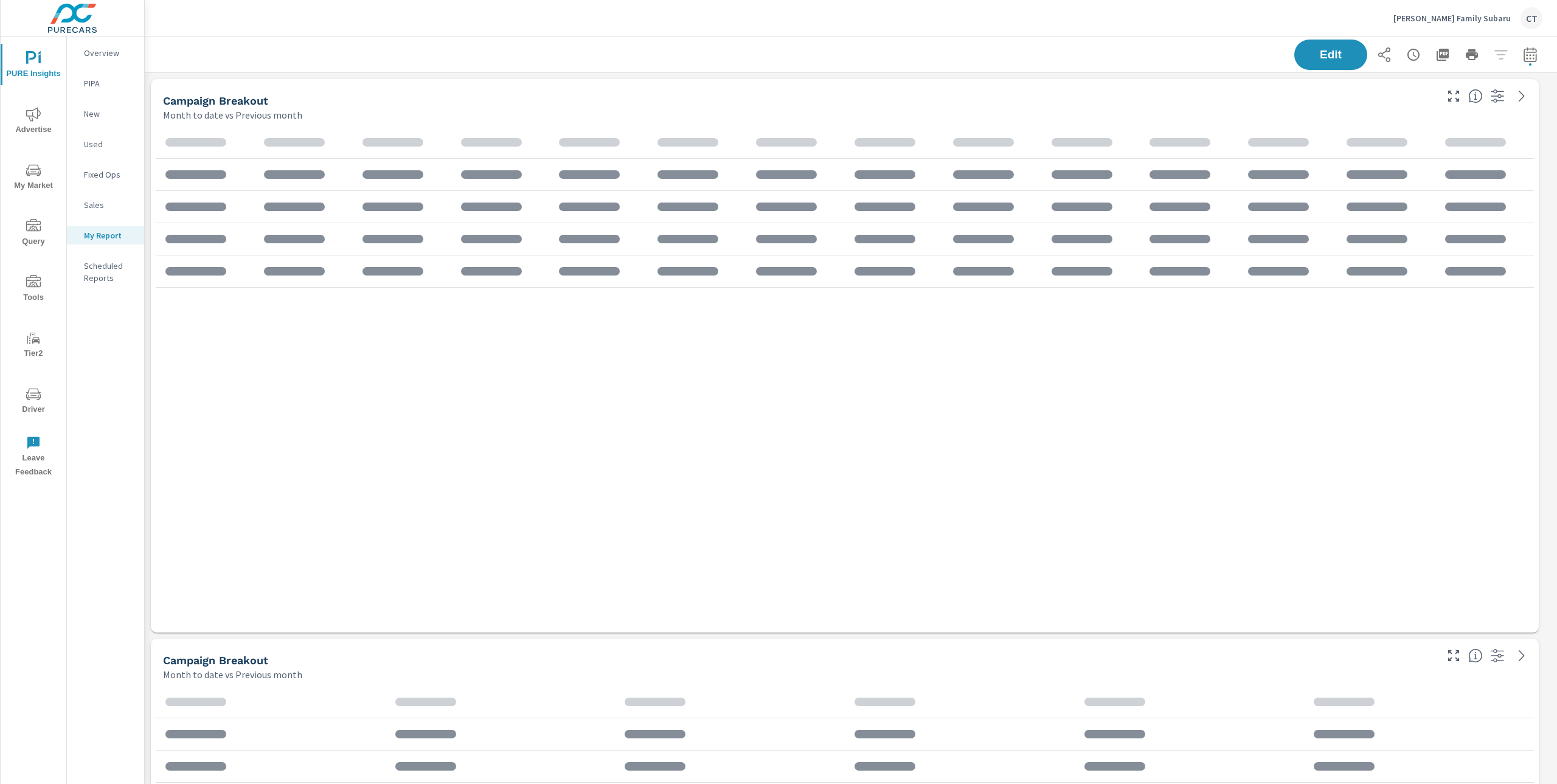
scroll to position [2269, 1425]
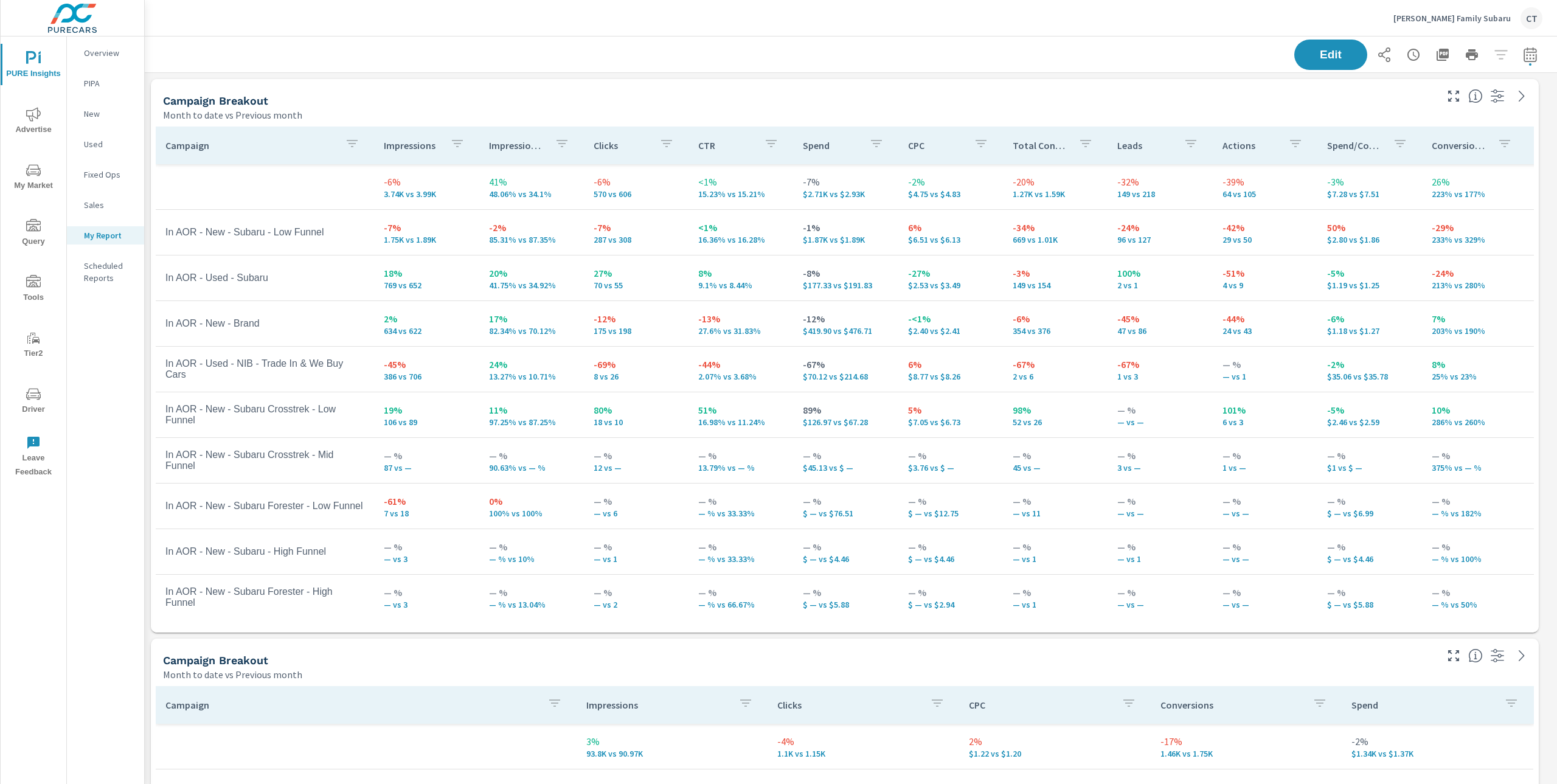
click at [19, 176] on span "My Market" at bounding box center [34, 178] width 58 height 30
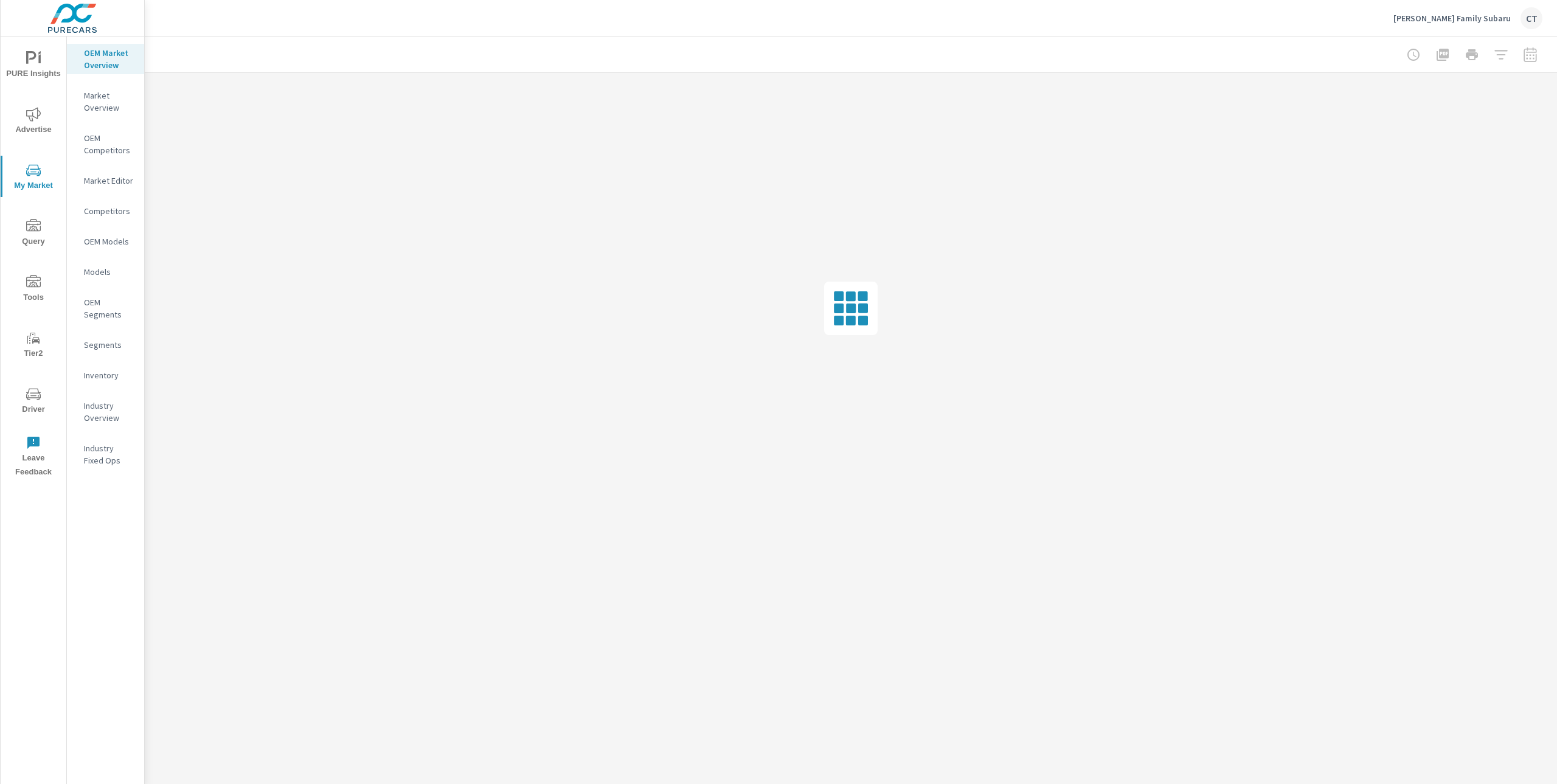
click at [103, 378] on p "Inventory" at bounding box center [109, 374] width 51 height 12
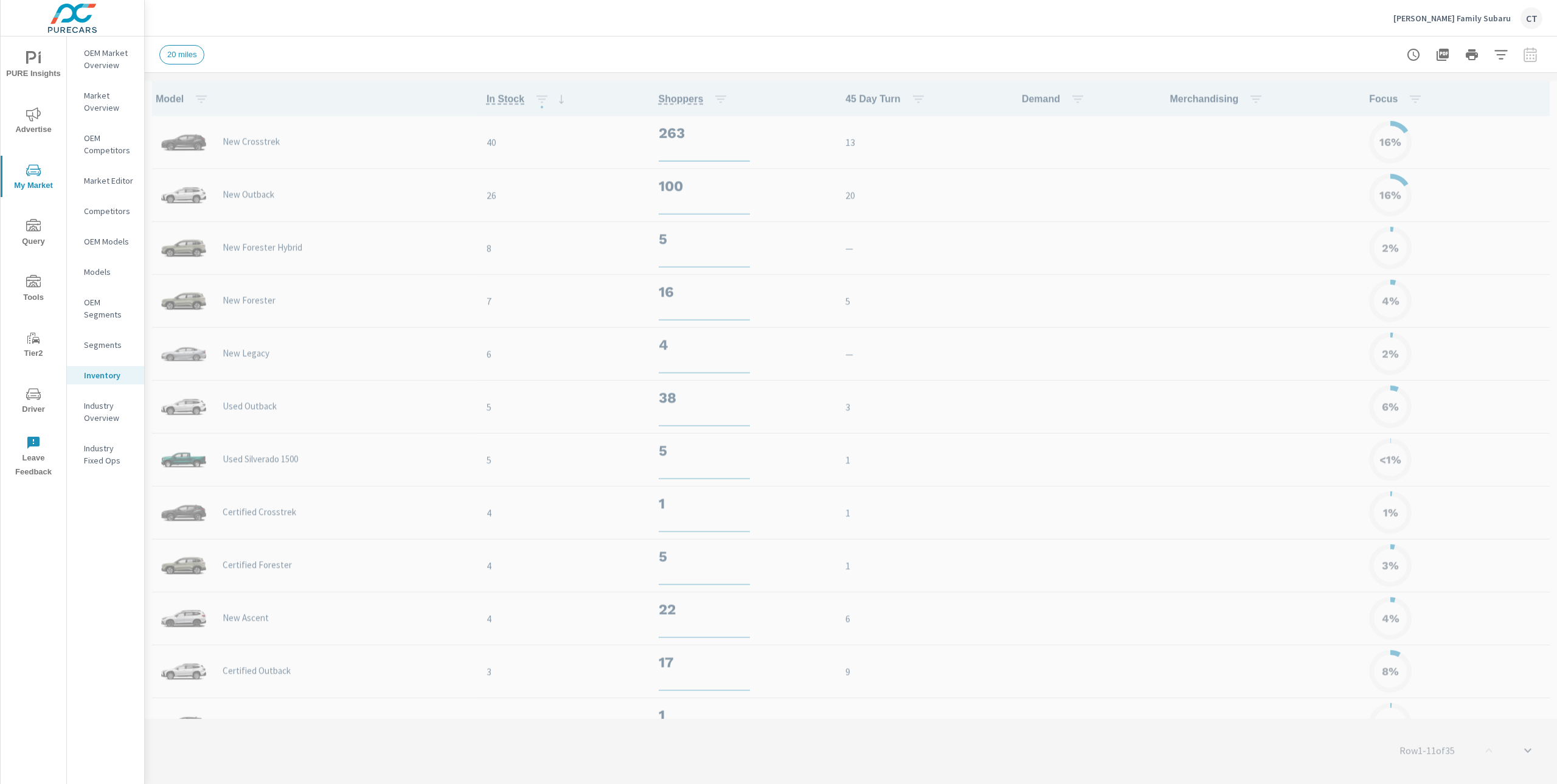
scroll to position [1, 0]
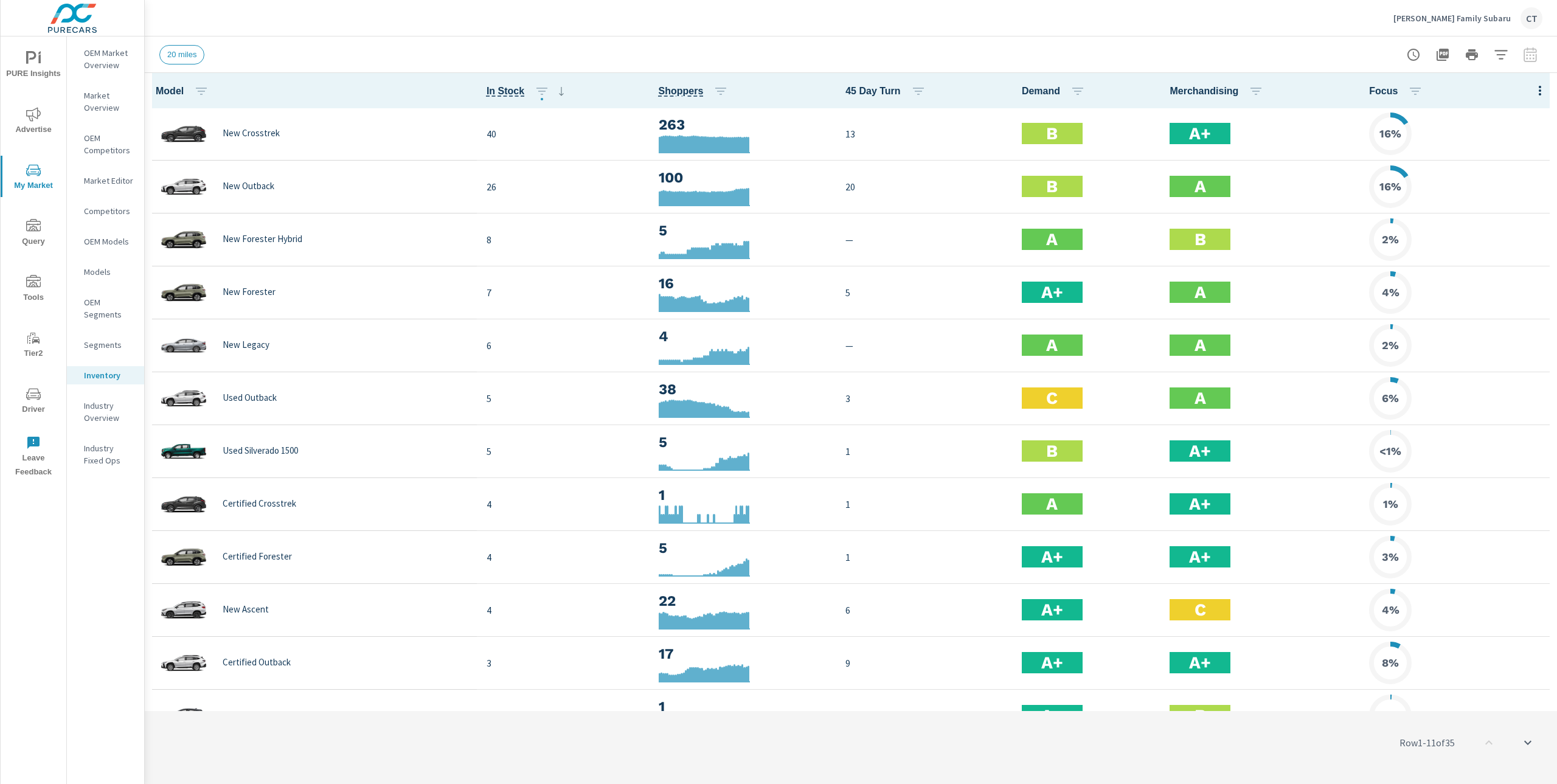
click at [1534, 89] on icon "button" at bounding box center [1540, 91] width 15 height 15
click at [1498, 167] on span "Audience" at bounding box center [1500, 162] width 77 height 12
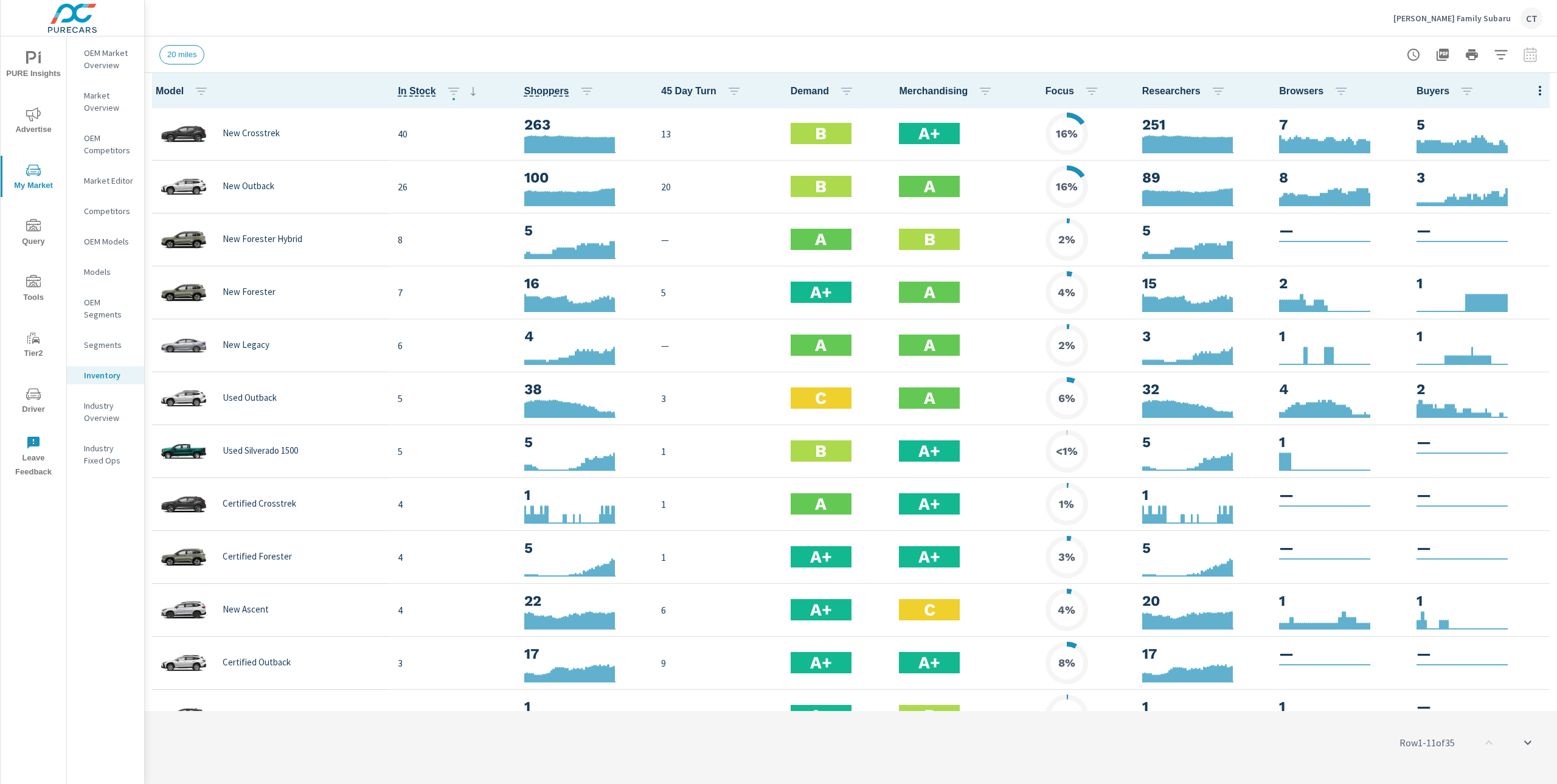
click at [1262, 58] on div "20 miles" at bounding box center [765, 54] width 1213 height 20
click at [989, 50] on div "20 miles" at bounding box center [765, 54] width 1213 height 20
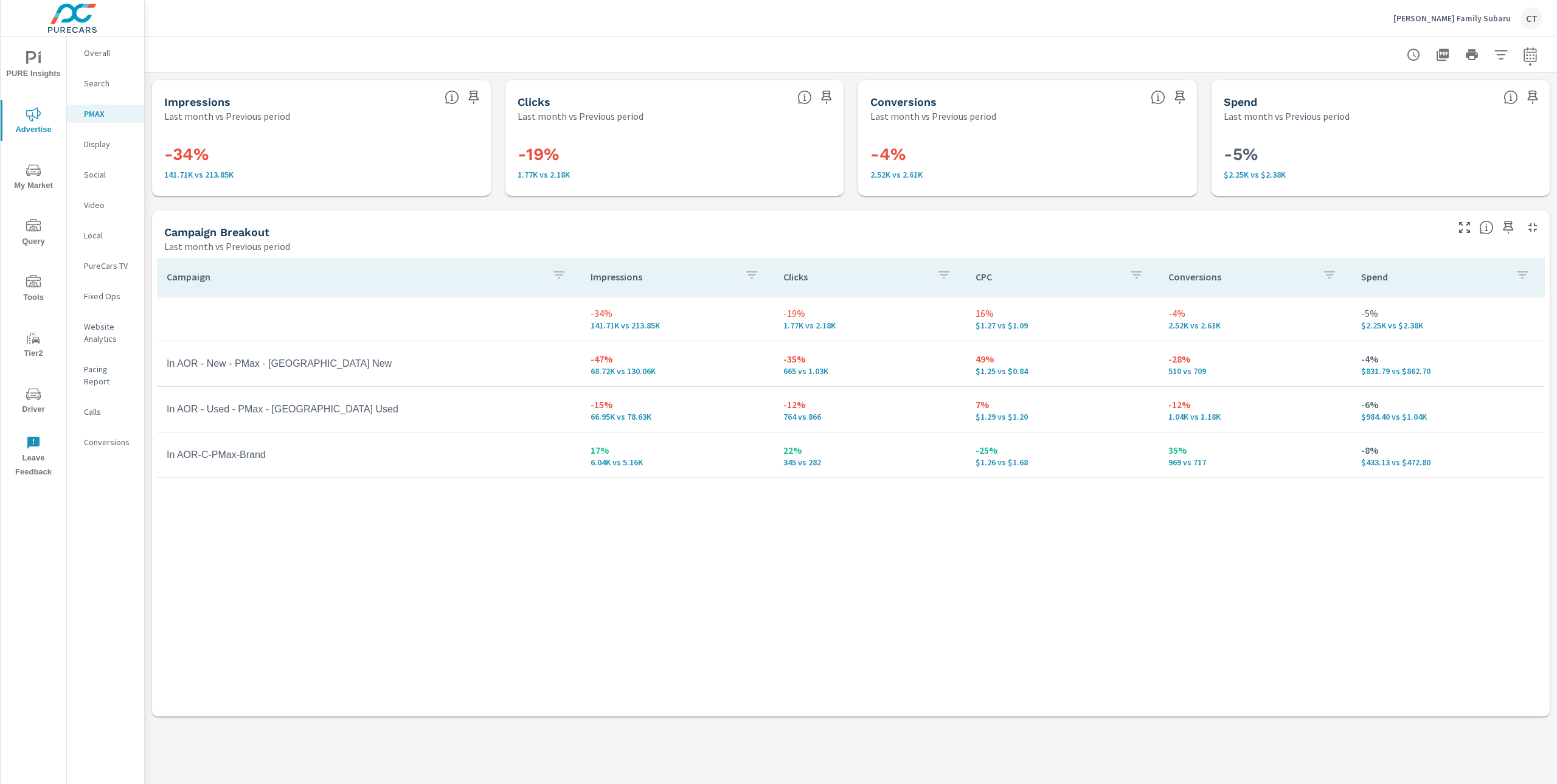
click at [110, 53] on p "Overall" at bounding box center [109, 52] width 51 height 12
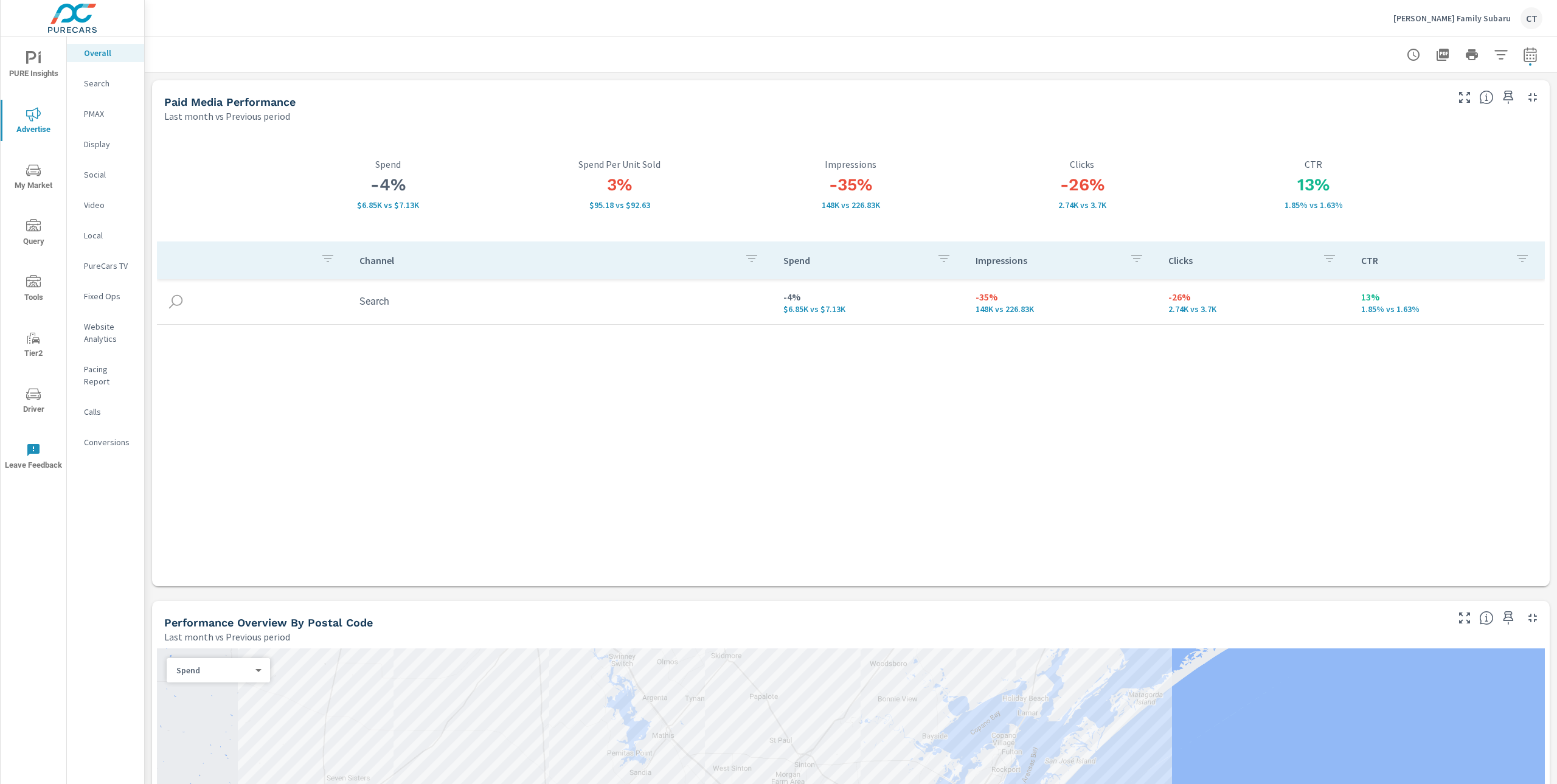
click at [1150, 559] on div "Channel Spend Impressions Clicks CTR Search -4% $6.85K vs $7.13K -35% 148K vs 2…" at bounding box center [851, 402] width 1388 height 322
click at [988, 451] on div "Channel Spend Impressions Clicks CTR Search -4% $6.85K vs $7.13K -35% 148K vs 2…" at bounding box center [851, 402] width 1388 height 322
drag, startPoint x: 348, startPoint y: 206, endPoint x: 446, endPoint y: 208, distance: 98.0
click at [446, 208] on p "$6.85K vs $7.13K" at bounding box center [387, 205] width 231 height 9
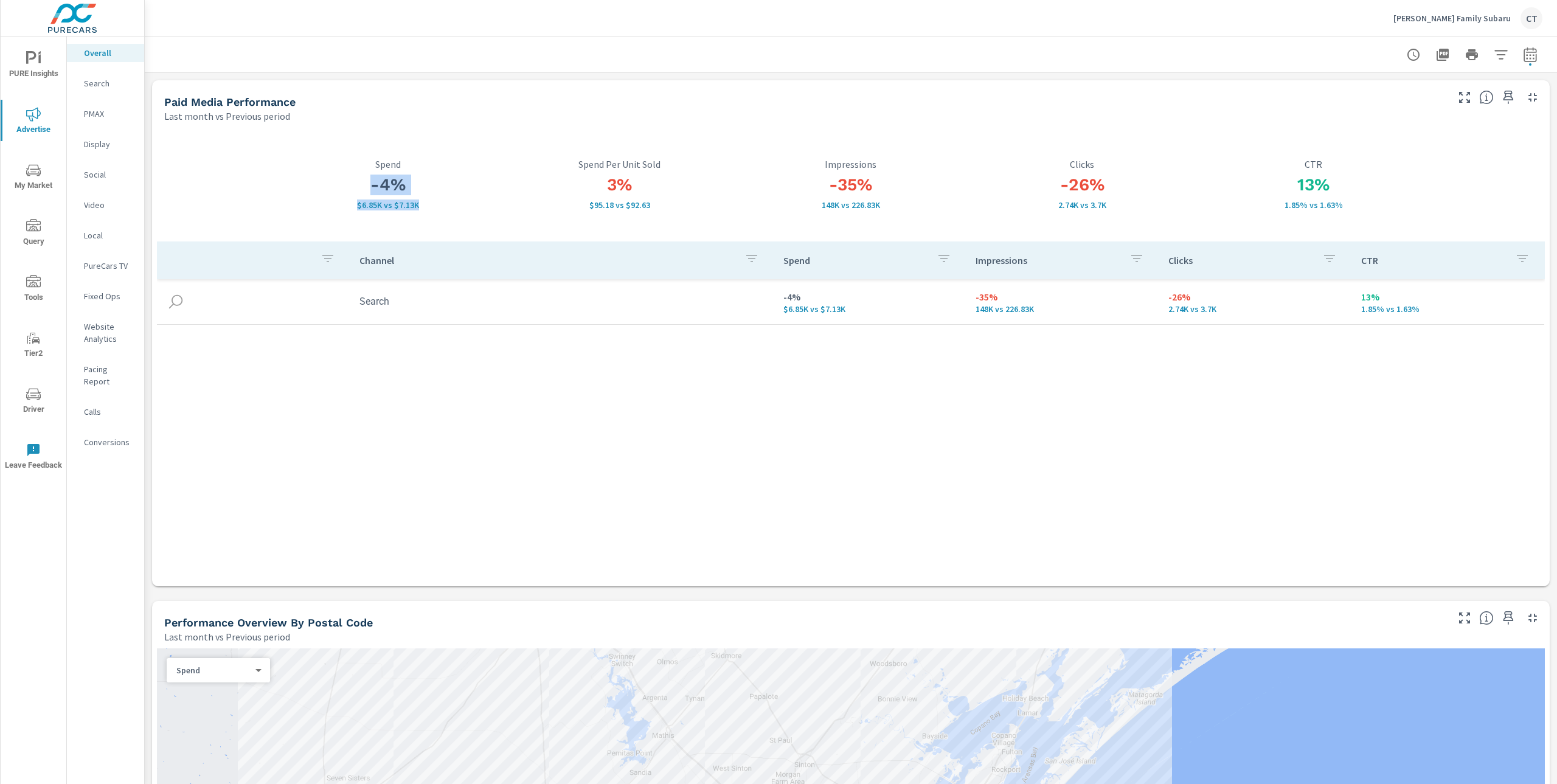
drag, startPoint x: 415, startPoint y: 208, endPoint x: 358, endPoint y: 192, distance: 59.2
click at [358, 192] on div "-4% $6.85K vs $7.13K Spend" at bounding box center [387, 184] width 231 height 114
click at [678, 428] on div "Channel Spend Impressions Clicks CTR Search -4% $6.85K vs $7.13K -35% 148K vs 2…" at bounding box center [851, 402] width 1388 height 322
click at [1042, 174] on h3 "-26%" at bounding box center [1082, 184] width 231 height 21
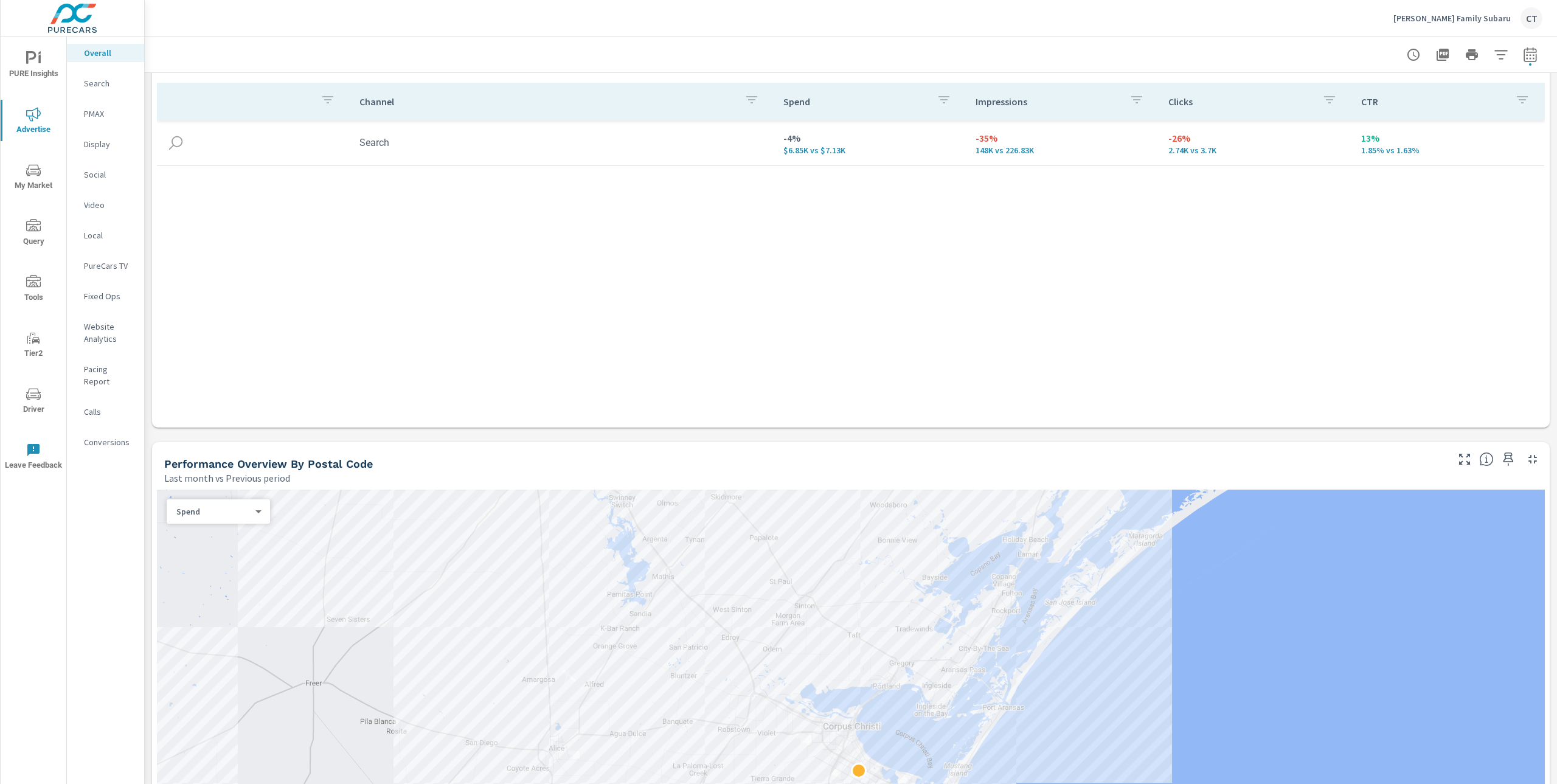
scroll to position [167, 0]
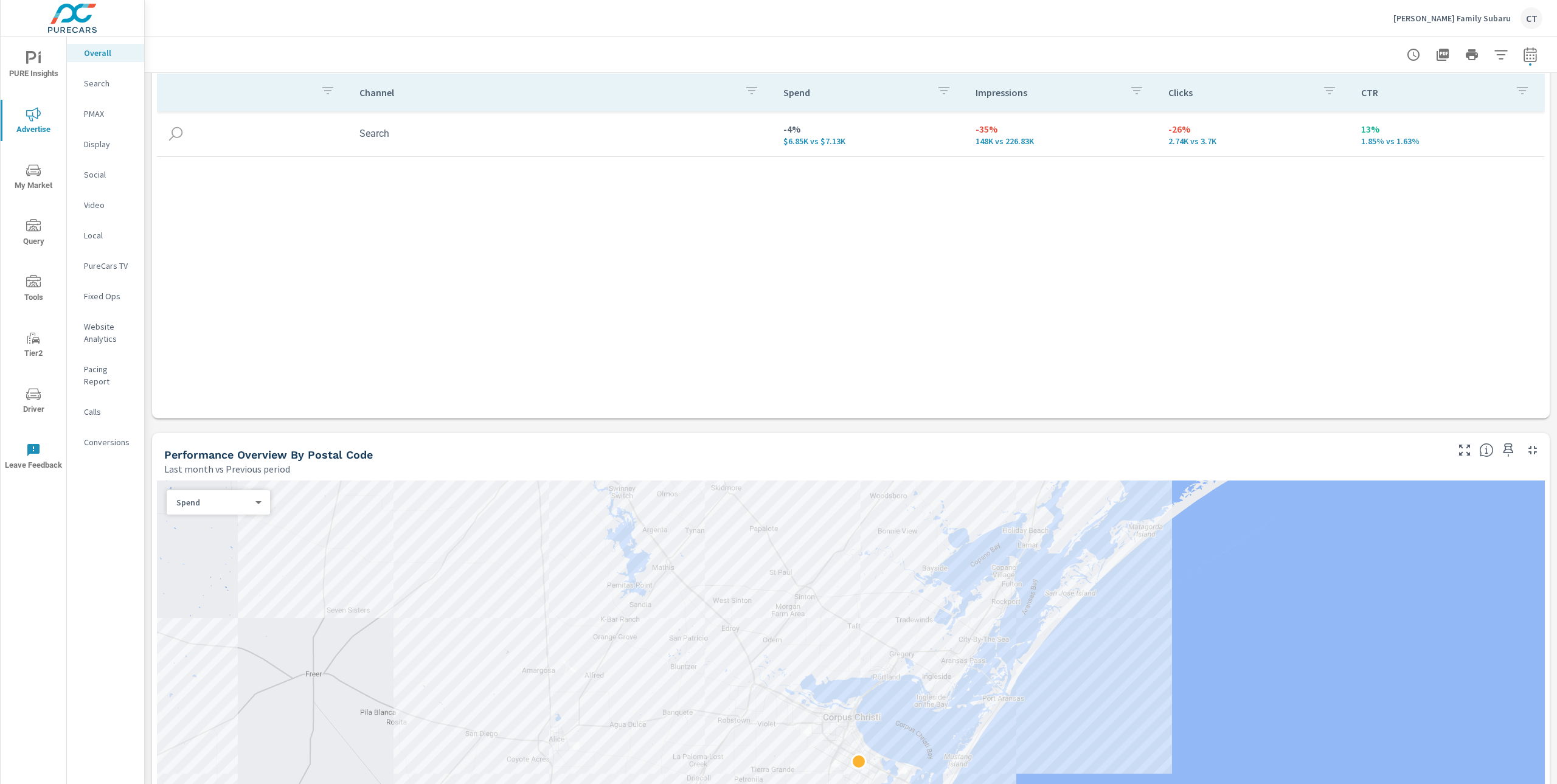
click at [1099, 246] on div "Channel Spend Impressions Clicks CTR Search -4% $6.85K vs $7.13K -35% 148K vs 2…" at bounding box center [851, 235] width 1388 height 322
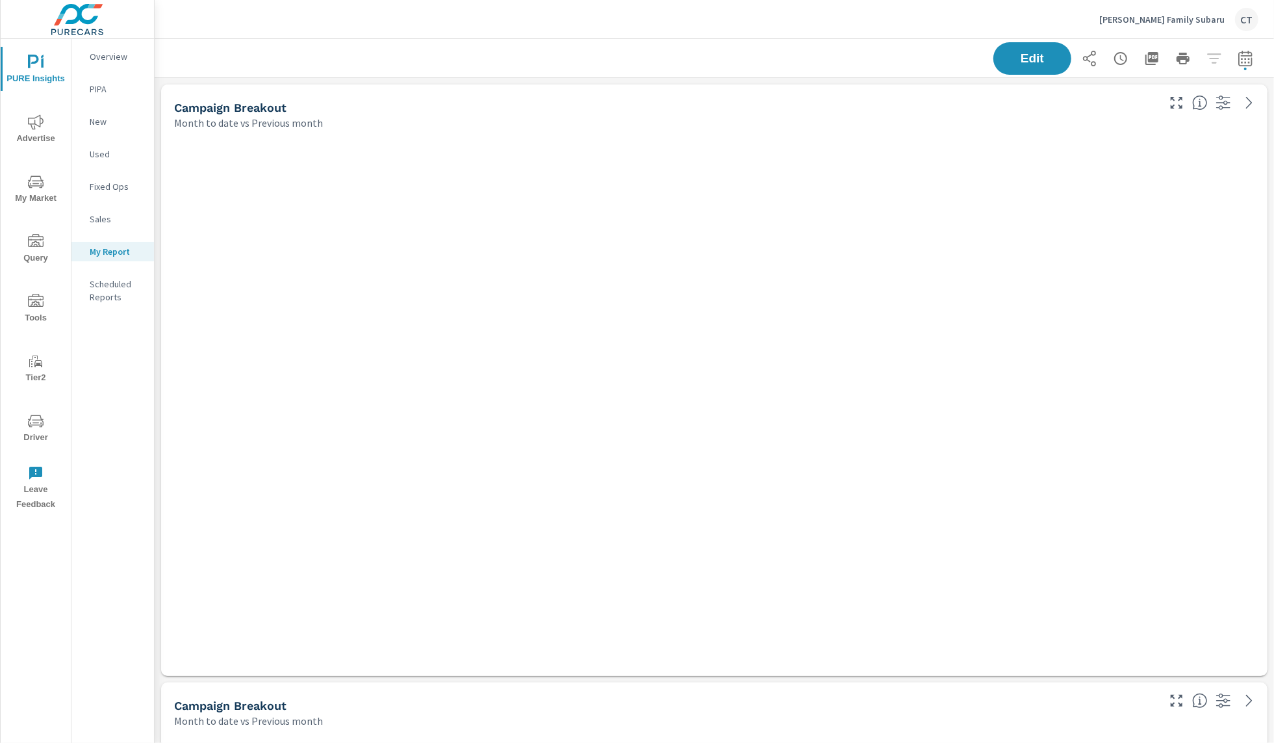
scroll to position [2424, 1133]
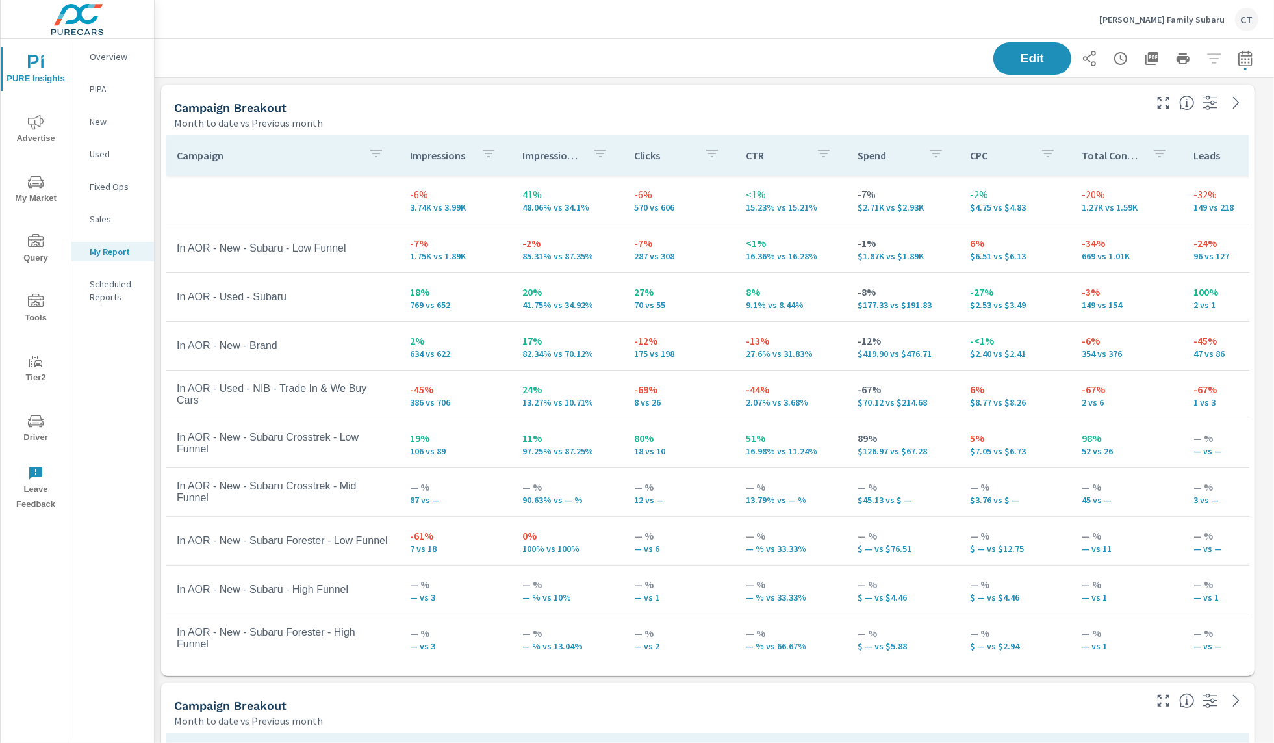
click at [1154, 21] on p "[PERSON_NAME] Family Subaru" at bounding box center [1161, 20] width 125 height 12
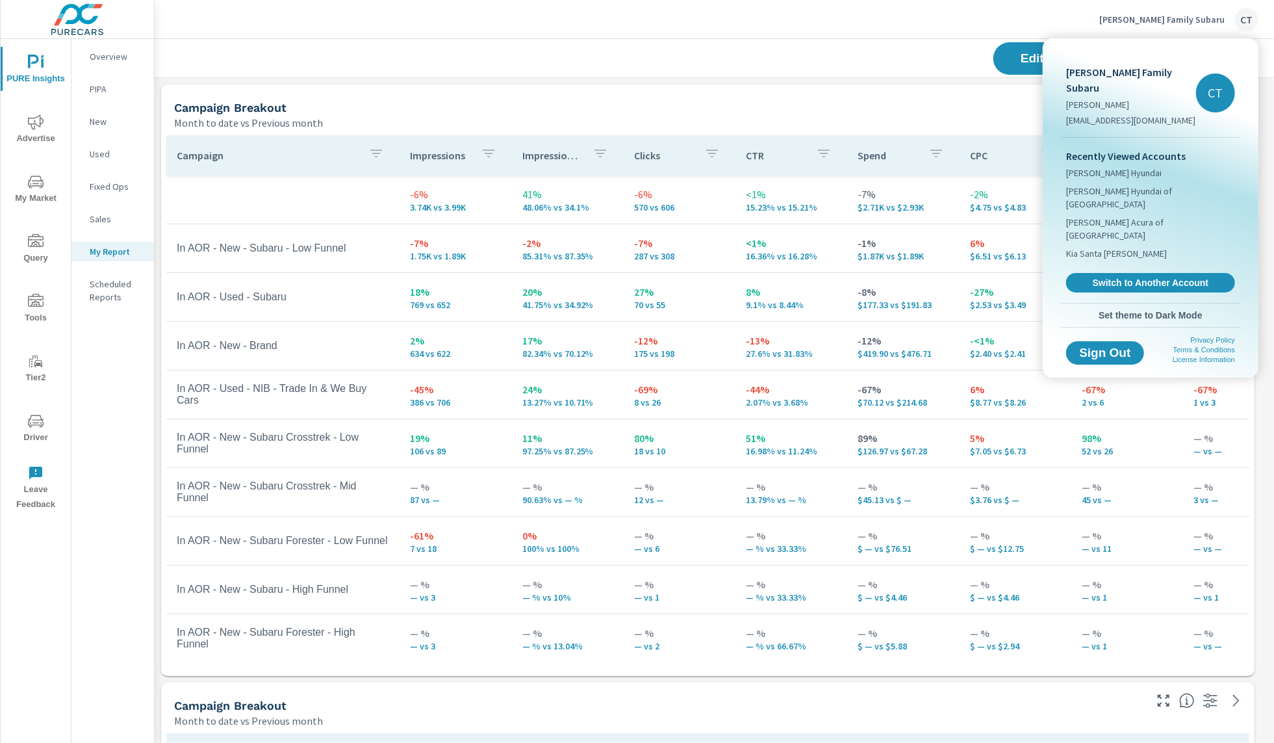
click at [1186, 23] on div at bounding box center [637, 371] width 1274 height 743
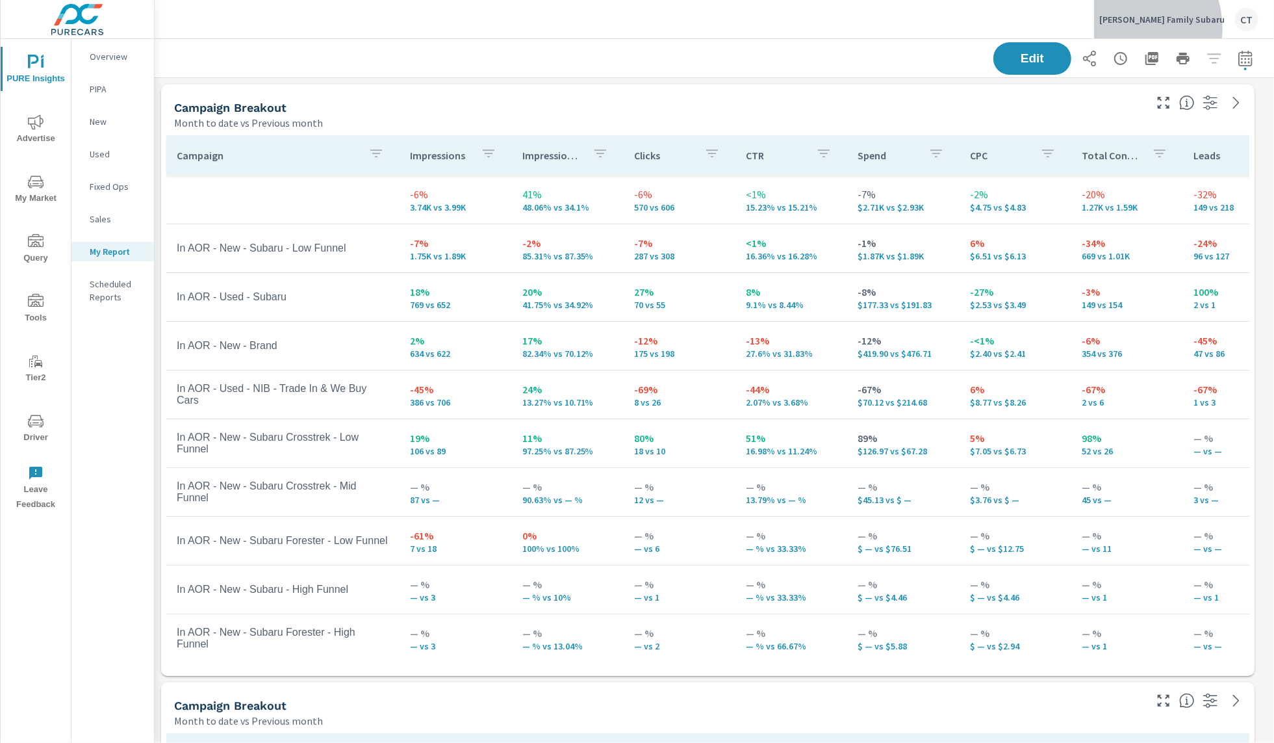
click at [1178, 27] on div "[PERSON_NAME] Family Subaru CT" at bounding box center [1178, 19] width 159 height 23
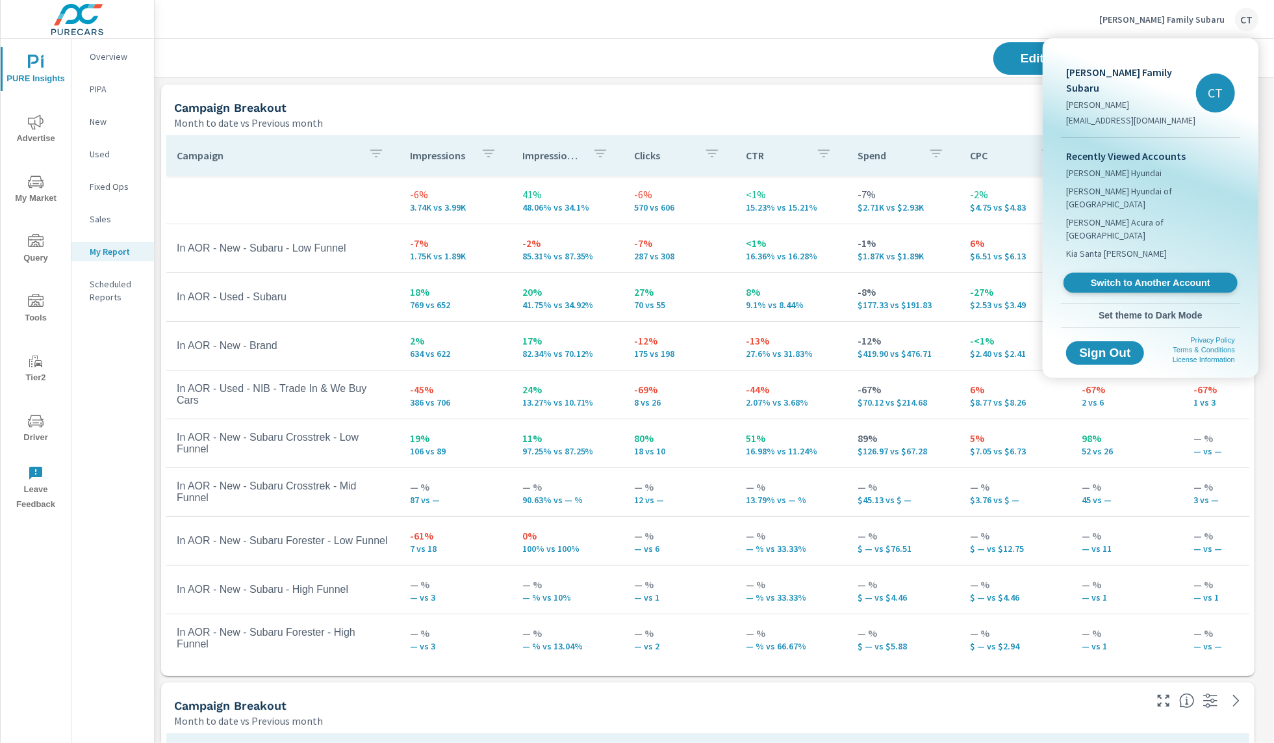
click at [1151, 277] on span "Switch to Another Account" at bounding box center [1150, 283] width 159 height 12
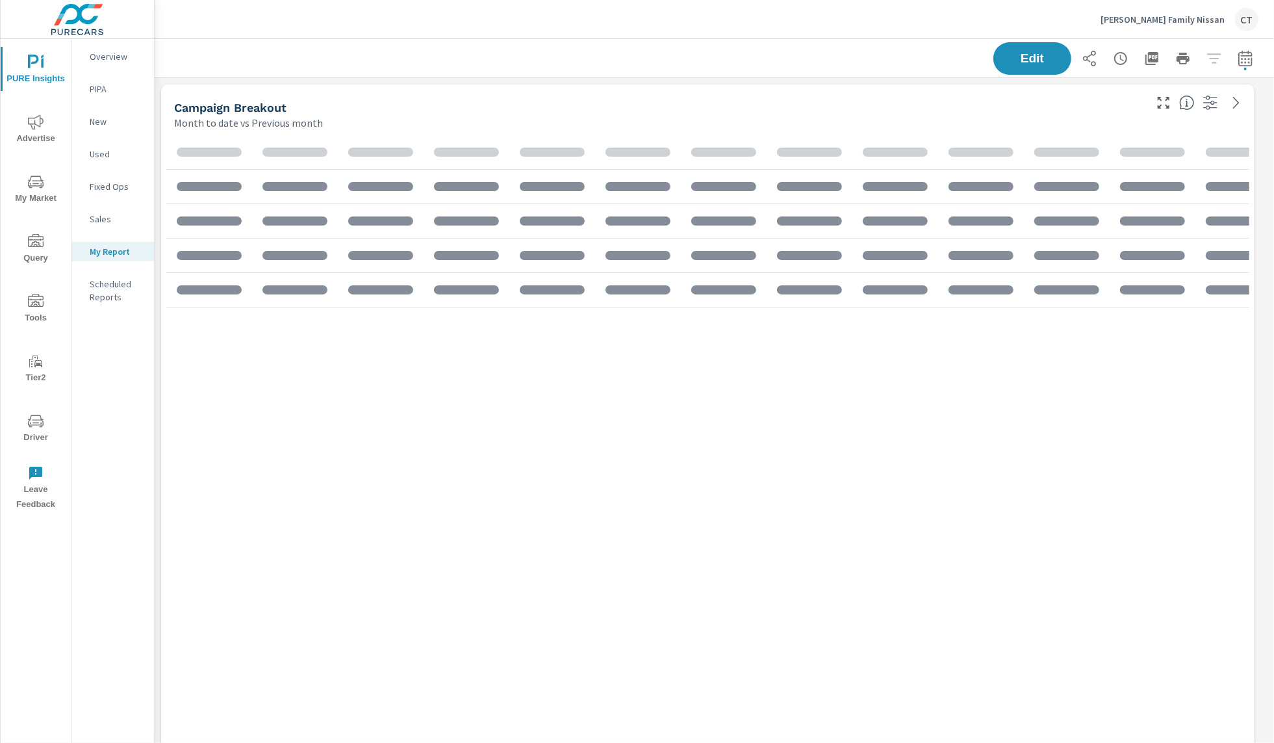
scroll to position [1826, 1133]
click at [39, 428] on icon "nav menu" at bounding box center [36, 421] width 16 height 16
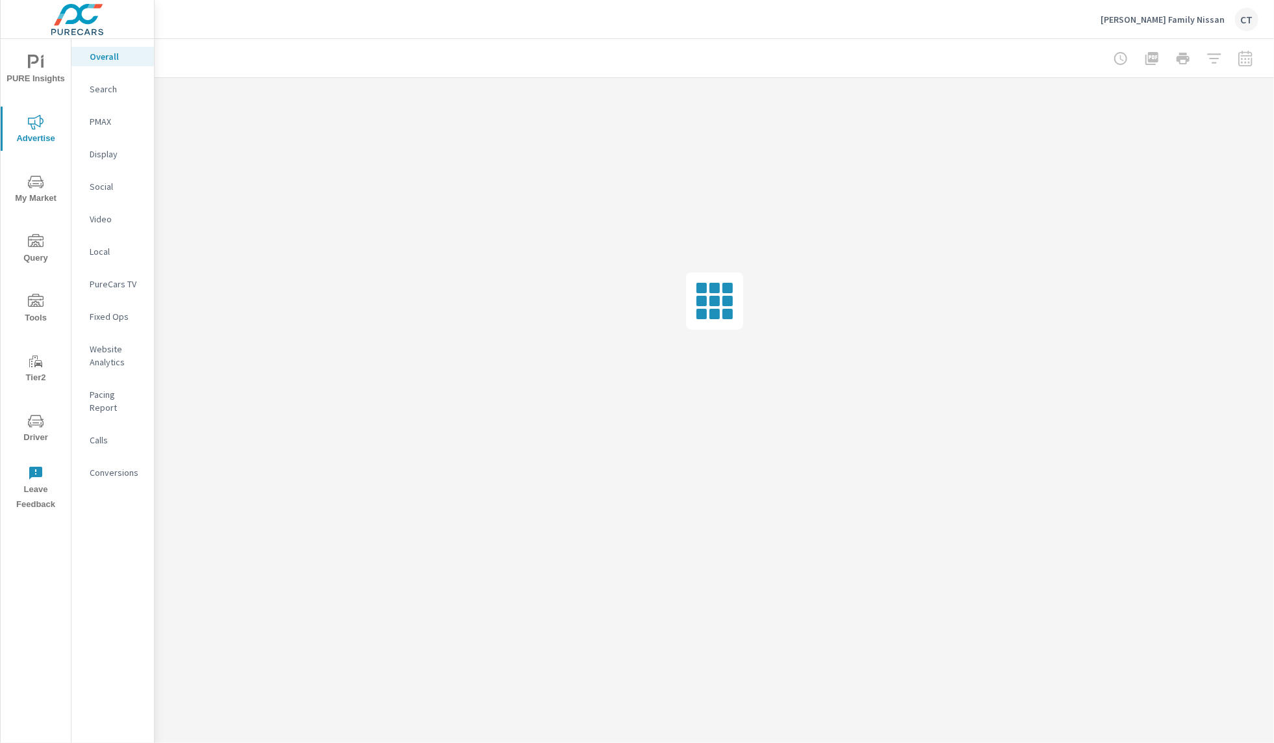
click at [40, 70] on span "PURE Insights" at bounding box center [36, 71] width 62 height 32
click at [120, 246] on p "My Report" at bounding box center [117, 251] width 54 height 13
